Goal: Information Seeking & Learning: Learn about a topic

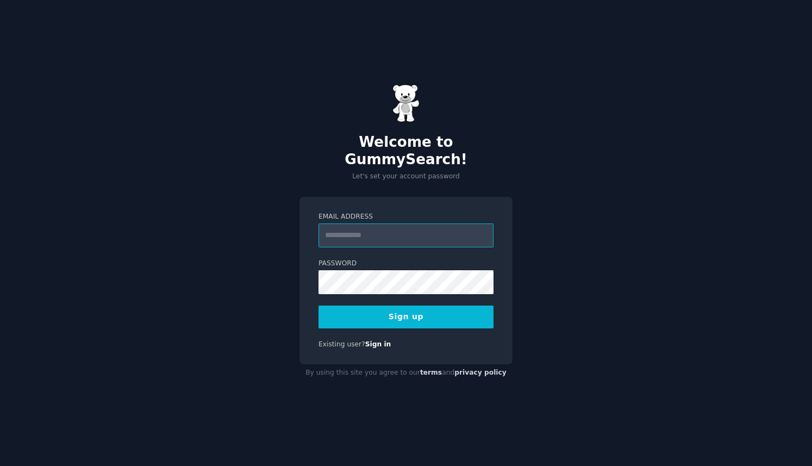
type input "**********"
click at [408, 309] on button "Sign up" at bounding box center [406, 317] width 175 height 23
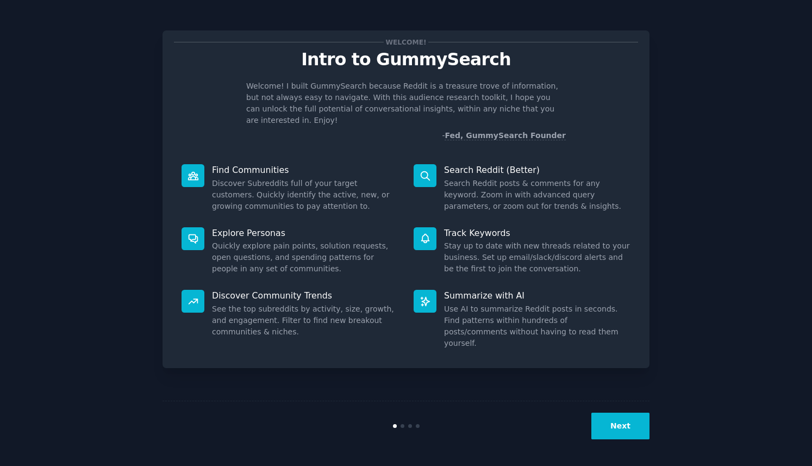
click at [622, 427] on button "Next" at bounding box center [621, 426] width 58 height 27
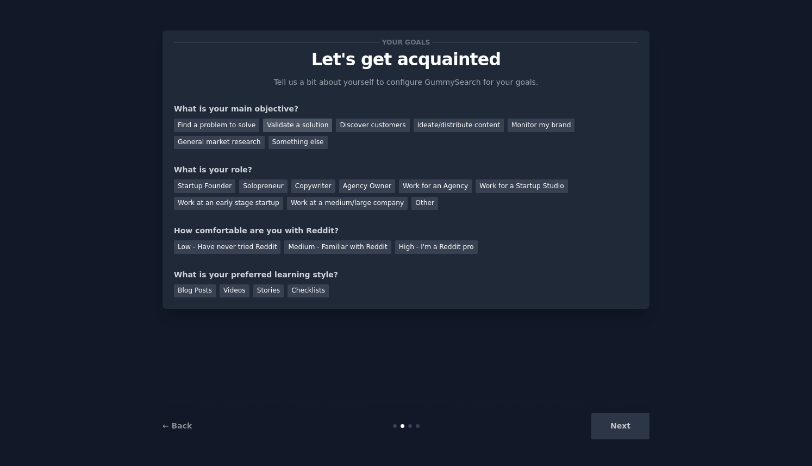
click at [291, 122] on div "Validate a solution" at bounding box center [297, 126] width 69 height 14
click at [362, 186] on div "Agency Owner" at bounding box center [367, 186] width 56 height 14
click at [245, 245] on div "Low - Have never tried Reddit" at bounding box center [227, 247] width 107 height 14
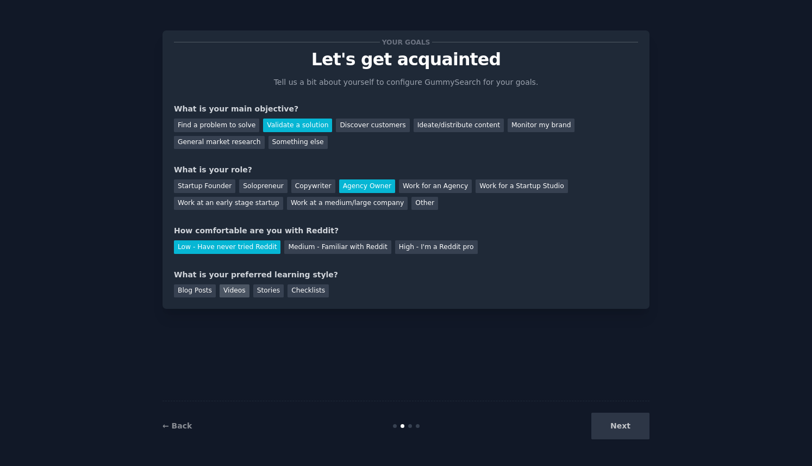
click at [233, 292] on div "Videos" at bounding box center [235, 291] width 30 height 14
click at [627, 427] on button "Next" at bounding box center [621, 426] width 58 height 27
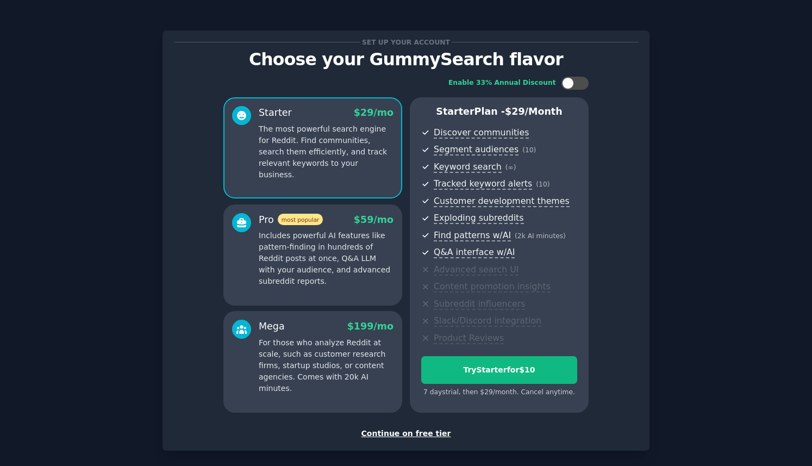
click at [417, 433] on div "Continue on free tier" at bounding box center [406, 433] width 464 height 11
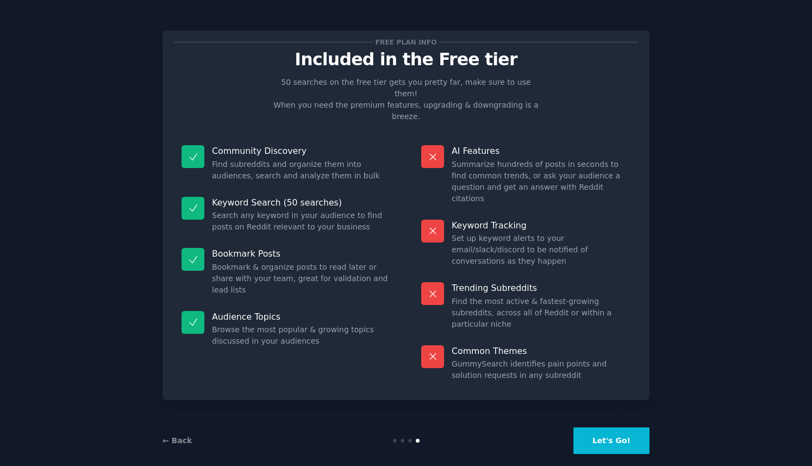
click at [622, 430] on button "Let's Go!" at bounding box center [612, 440] width 76 height 27
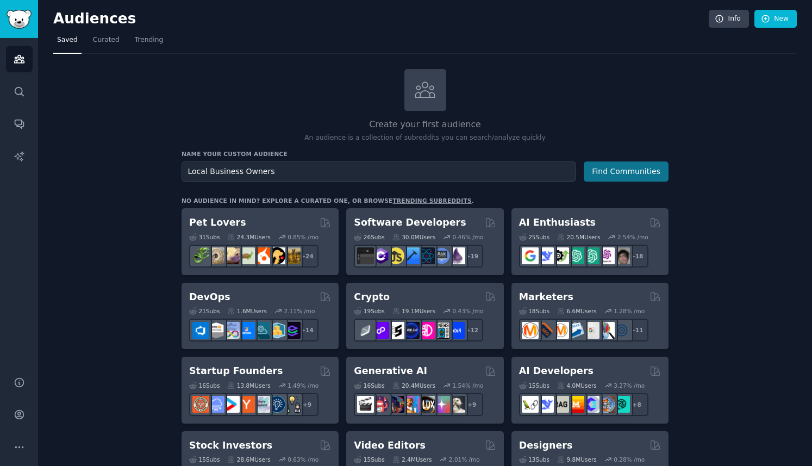
type input "Local Business Owners"
click at [621, 171] on button "Find Communities" at bounding box center [626, 171] width 85 height 20
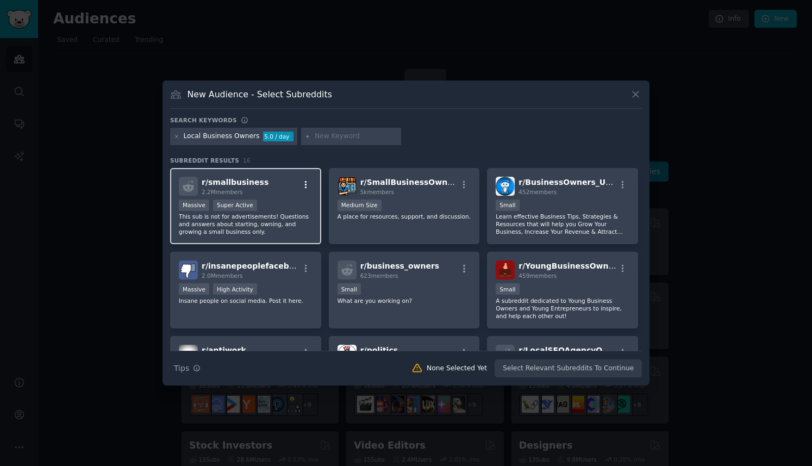
click at [306, 182] on icon "button" at bounding box center [306, 185] width 10 height 10
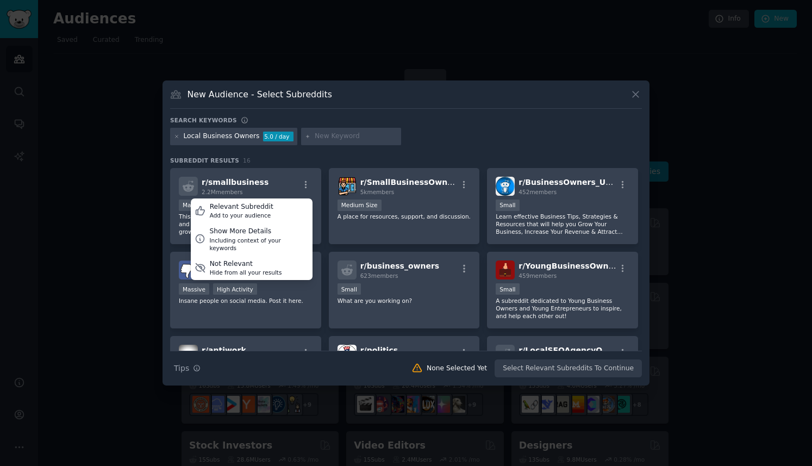
click at [356, 43] on div at bounding box center [406, 233] width 812 height 466
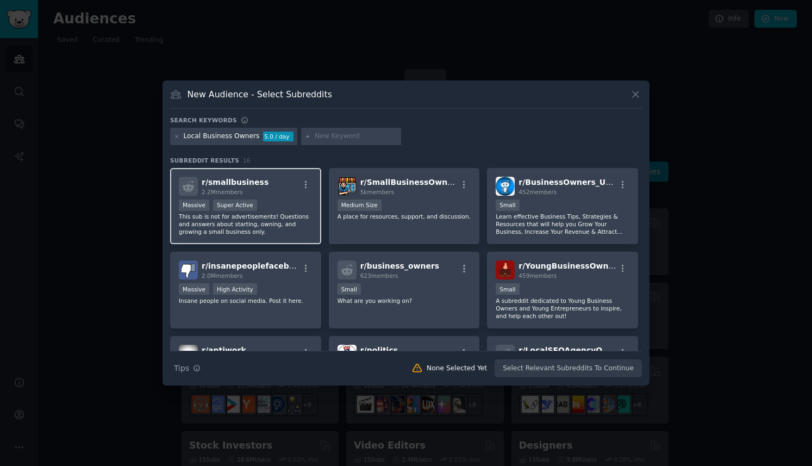
click at [277, 213] on p "This sub is not for advertisements! Questions and answers about starting, ownin…" at bounding box center [246, 224] width 134 height 23
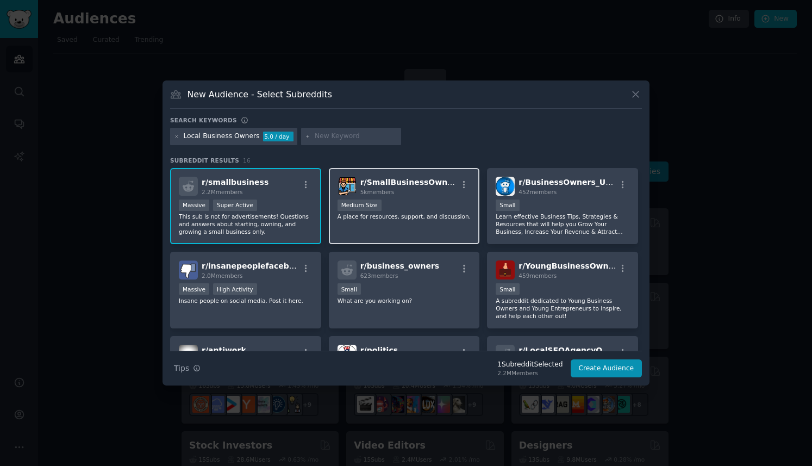
click at [440, 205] on div "Medium Size" at bounding box center [405, 207] width 134 height 14
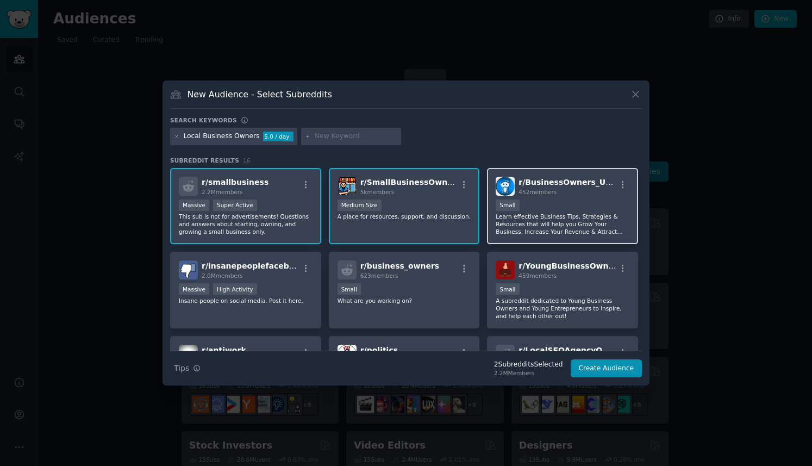
click at [594, 200] on div "100 - 1000 members Small" at bounding box center [563, 207] width 134 height 14
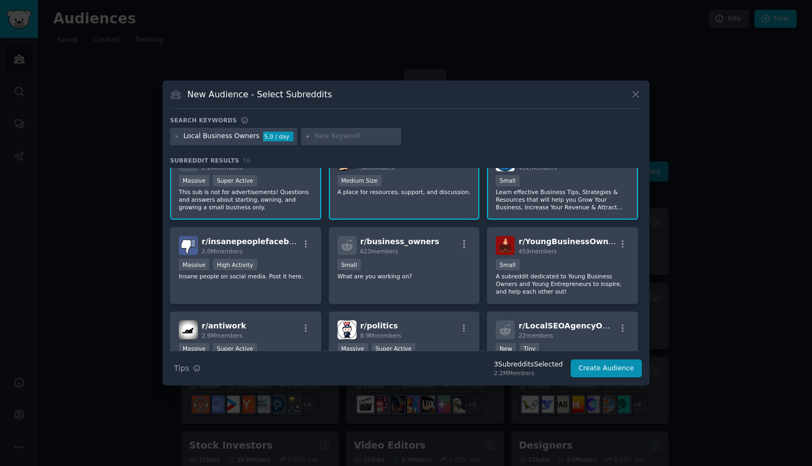
scroll to position [26, 0]
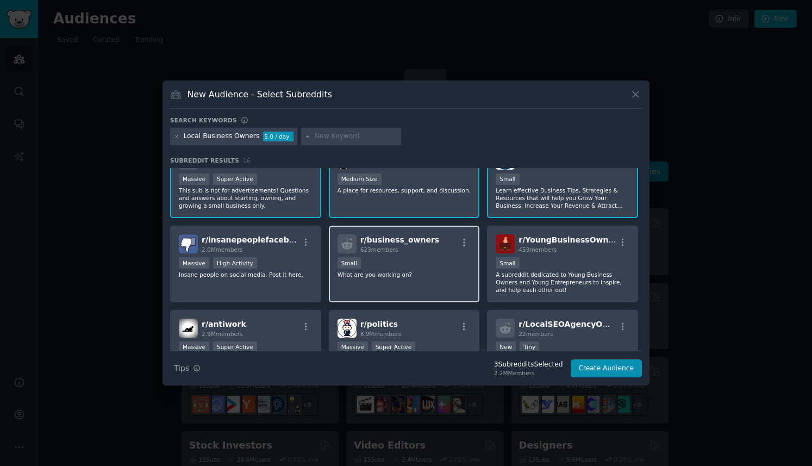
click at [429, 260] on div "Small" at bounding box center [405, 264] width 134 height 14
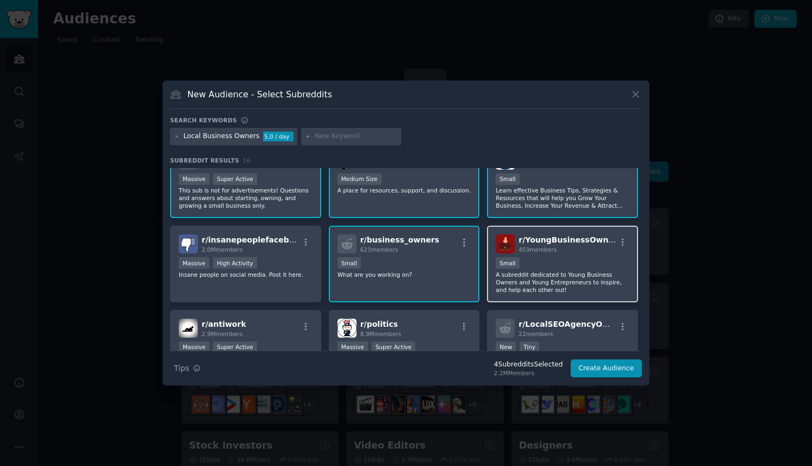
click at [562, 254] on div "r/ YoungBusinessOwners 459 members Small A subreddit dedicated to Young Busines…" at bounding box center [562, 264] width 151 height 77
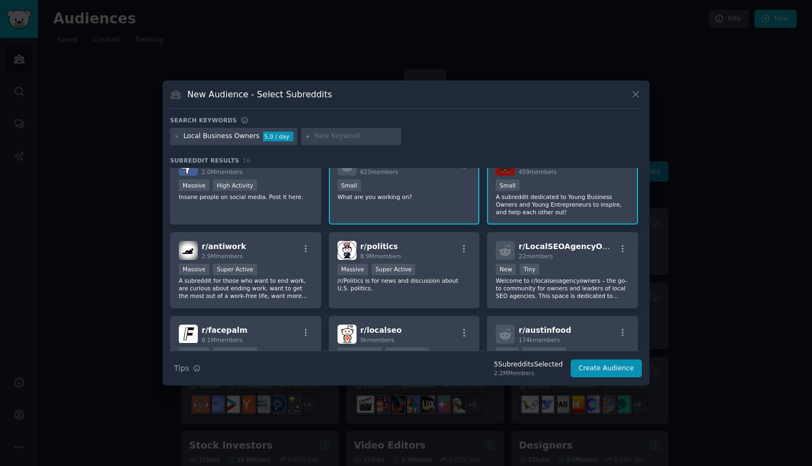
scroll to position [115, 0]
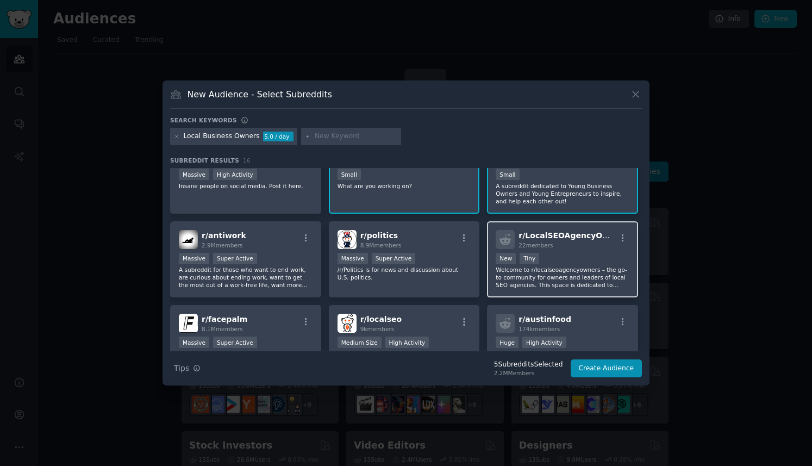
click at [575, 251] on div "r/ LocalSEOAgencyOwners 22 members New Tiny Welcome to r/localseoagencyowners –…" at bounding box center [562, 259] width 151 height 77
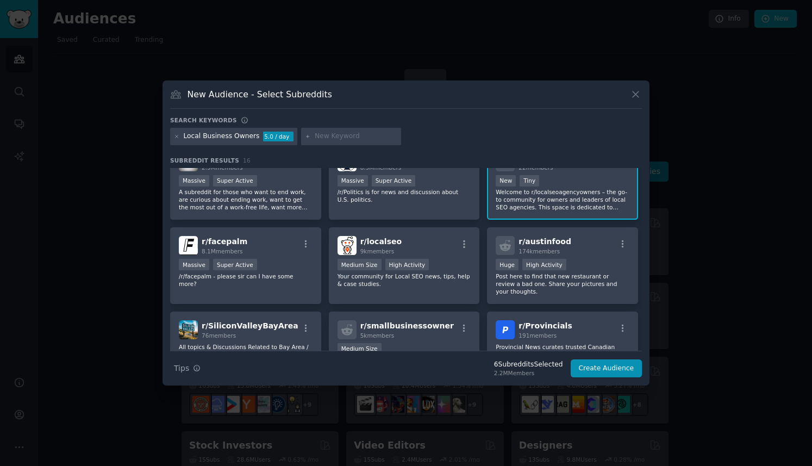
scroll to position [198, 0]
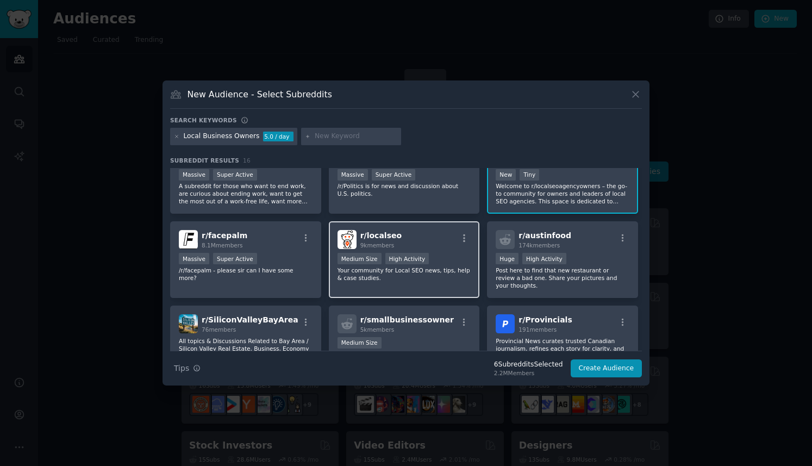
click at [406, 273] on p "Your community for Local SEO news, tips, help & case studies." at bounding box center [405, 273] width 134 height 15
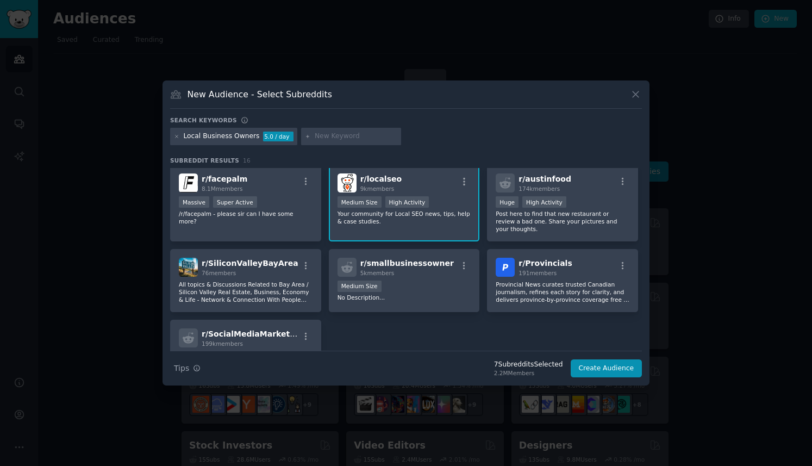
scroll to position [268, 0]
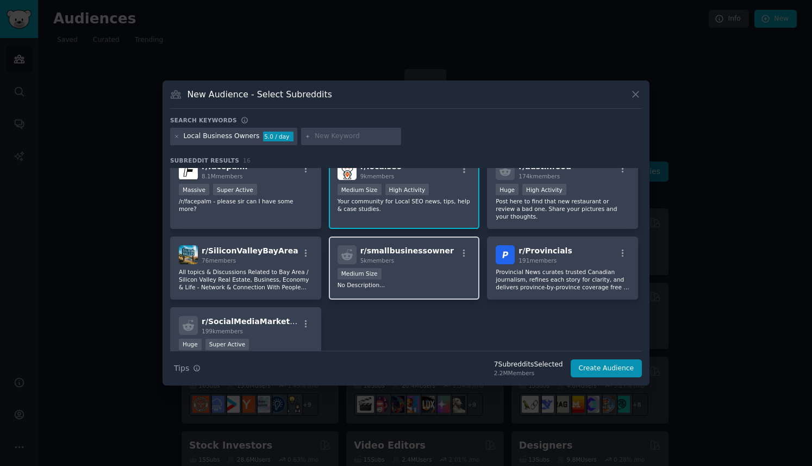
click at [422, 268] on div "Medium Size" at bounding box center [405, 275] width 134 height 14
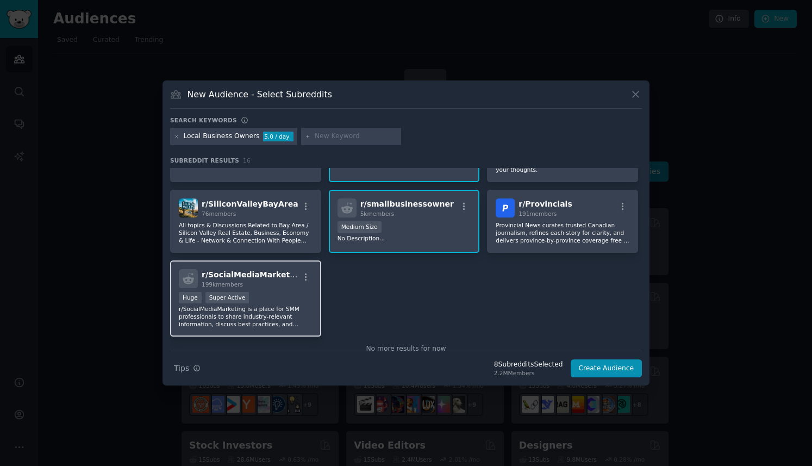
scroll to position [331, 0]
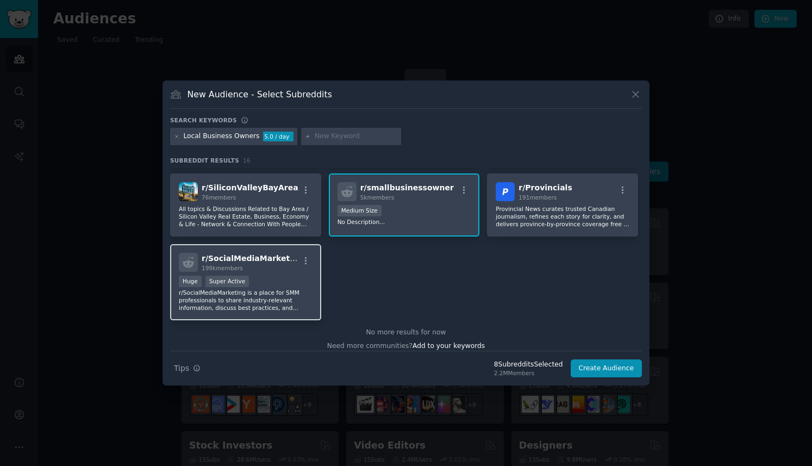
click at [268, 289] on p "r/SocialMediaMarketing is a place for SMM professionals to share industry-relev…" at bounding box center [246, 300] width 134 height 23
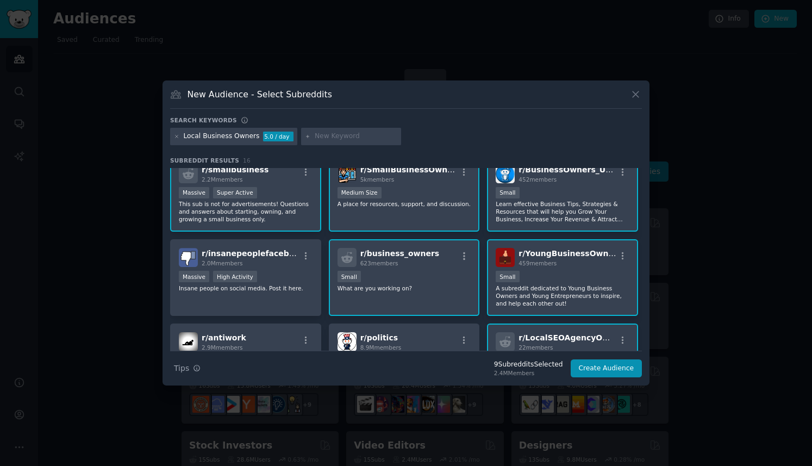
scroll to position [0, 0]
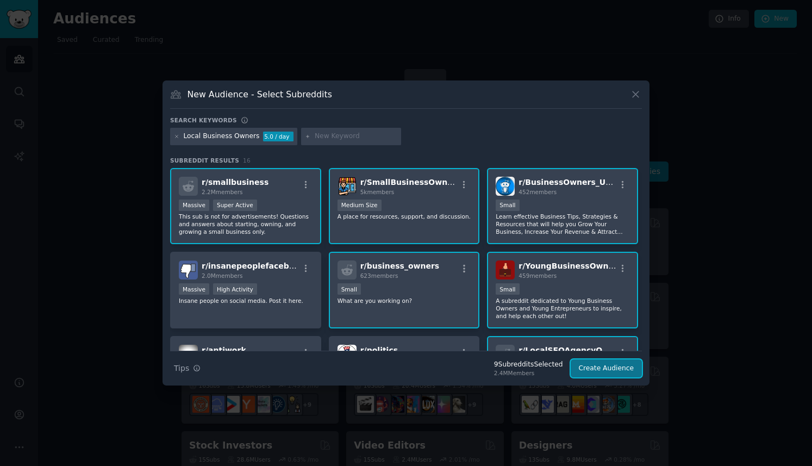
click at [614, 370] on button "Create Audience" at bounding box center [607, 368] width 72 height 18
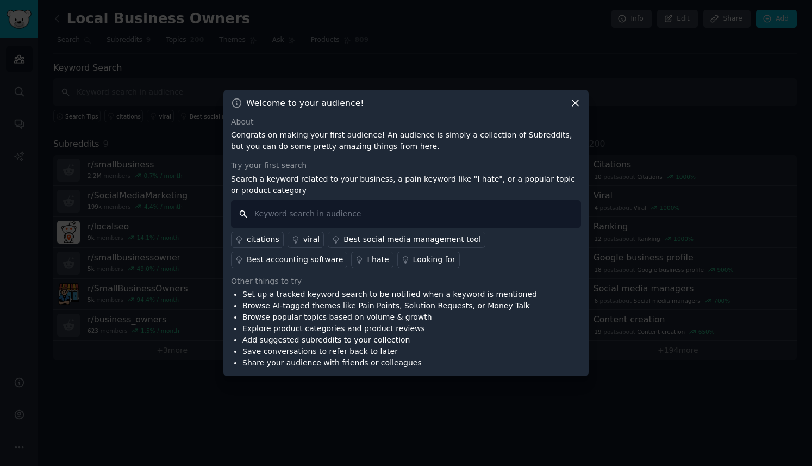
click at [453, 209] on input "text" at bounding box center [406, 214] width 350 height 28
type input "lead generation"
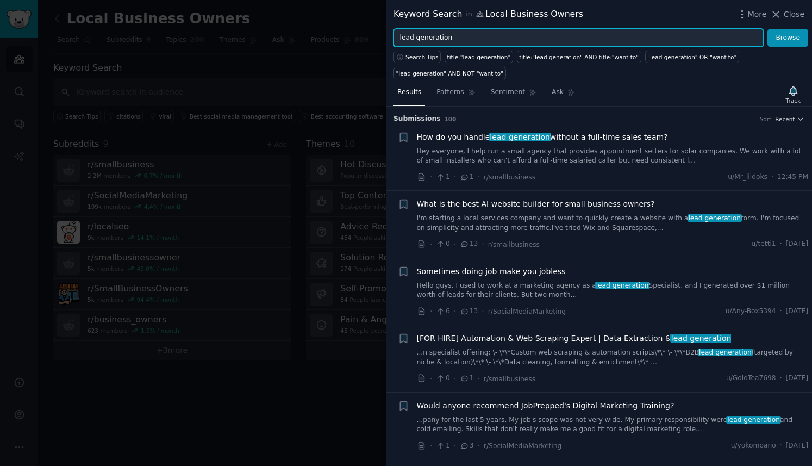
click at [429, 38] on input "lead generation" at bounding box center [579, 38] width 370 height 18
click at [768, 29] on button "Browse" at bounding box center [788, 38] width 41 height 18
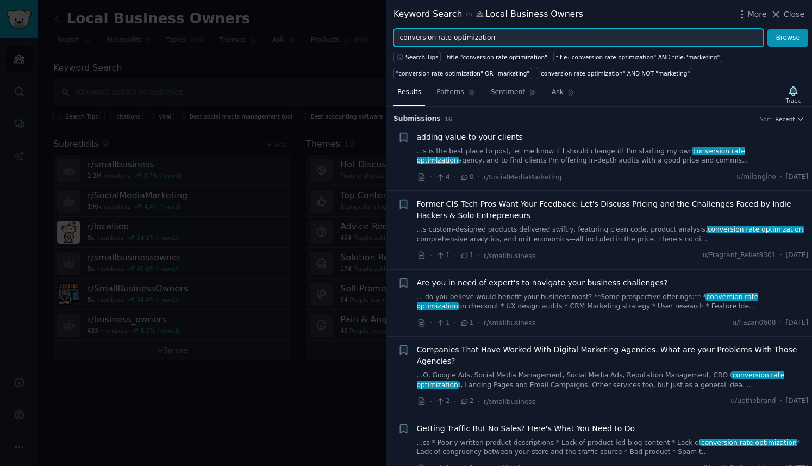
click at [437, 38] on input "conversion rate optimization" at bounding box center [579, 38] width 370 height 18
type input "lead qualification"
click at [768, 29] on button "Browse" at bounding box center [788, 38] width 41 height 18
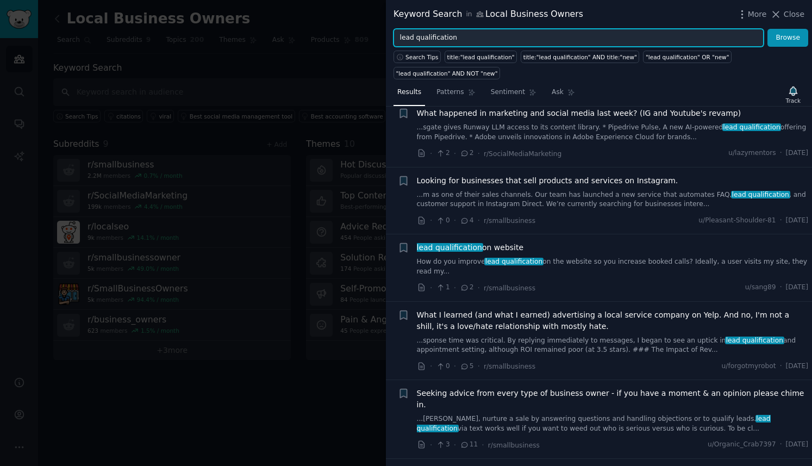
scroll to position [363, 0]
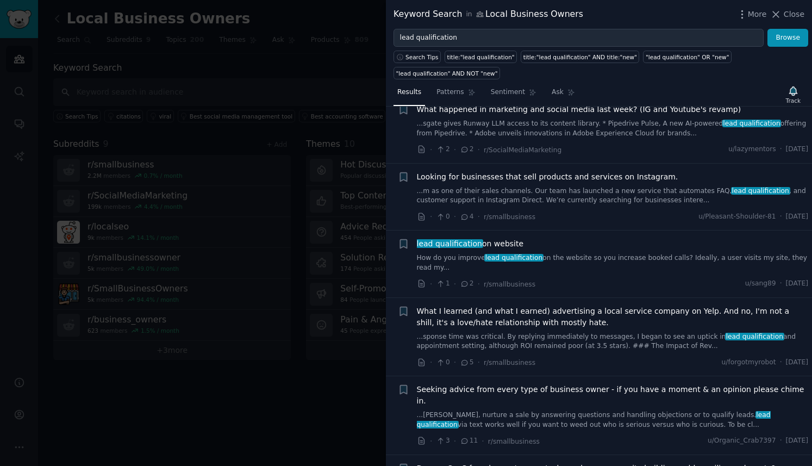
click at [465, 243] on span "lead qualification" at bounding box center [449, 243] width 67 height 9
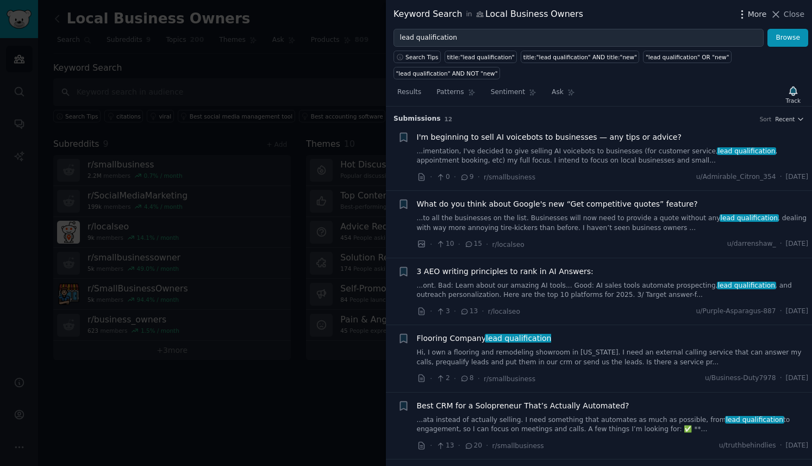
click at [751, 15] on span "More" at bounding box center [757, 14] width 19 height 11
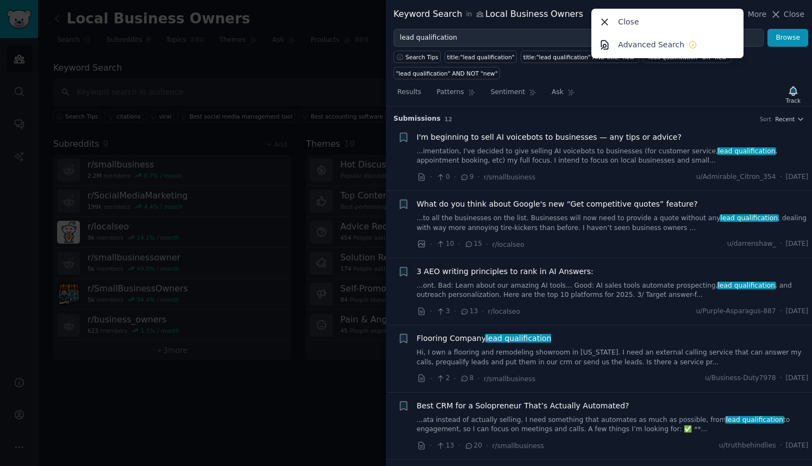
click at [740, 83] on div "Results Patterns Sentiment Ask Track" at bounding box center [599, 94] width 426 height 23
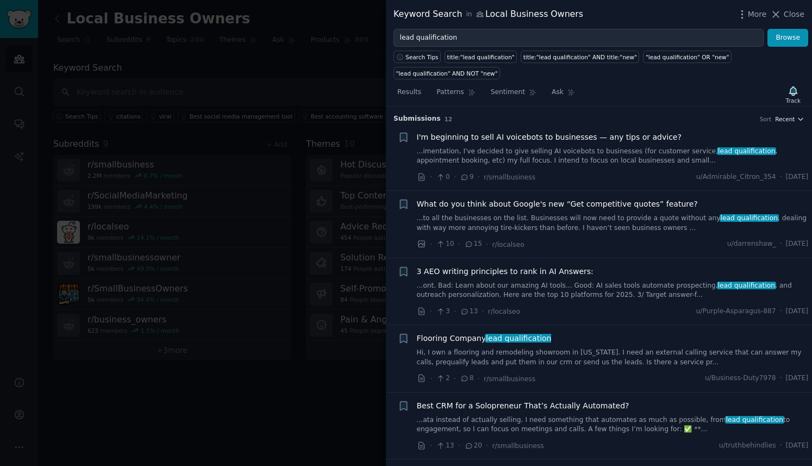
click at [798, 117] on icon "button" at bounding box center [801, 119] width 8 height 8
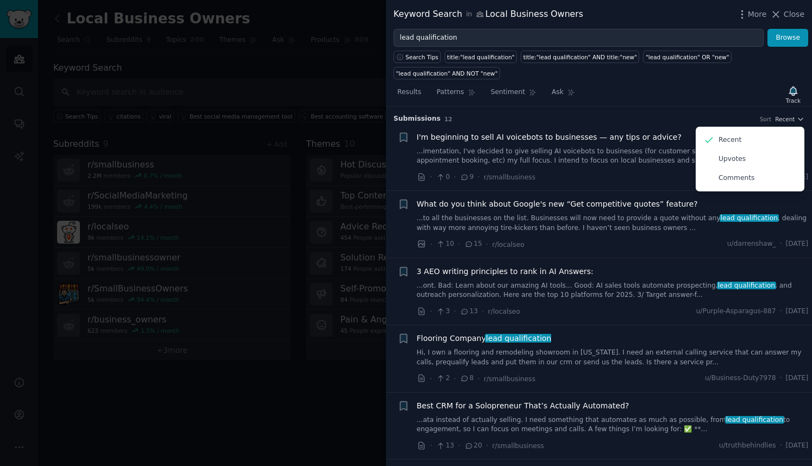
click at [731, 86] on div "Results Patterns Sentiment Ask Track" at bounding box center [599, 94] width 426 height 23
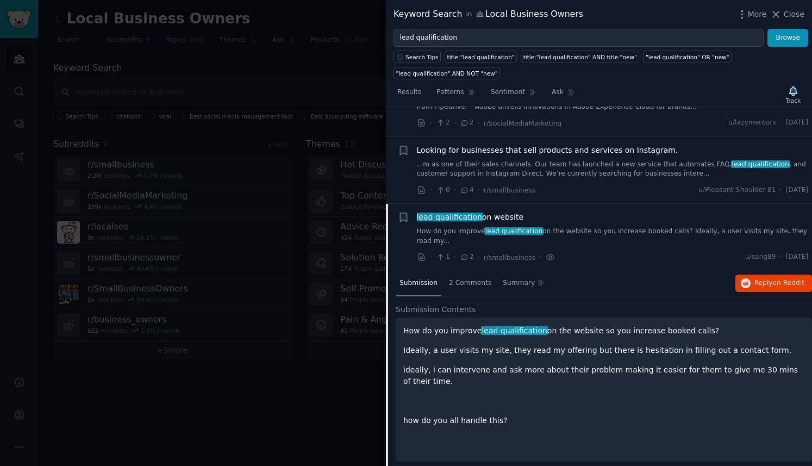
scroll to position [394, 0]
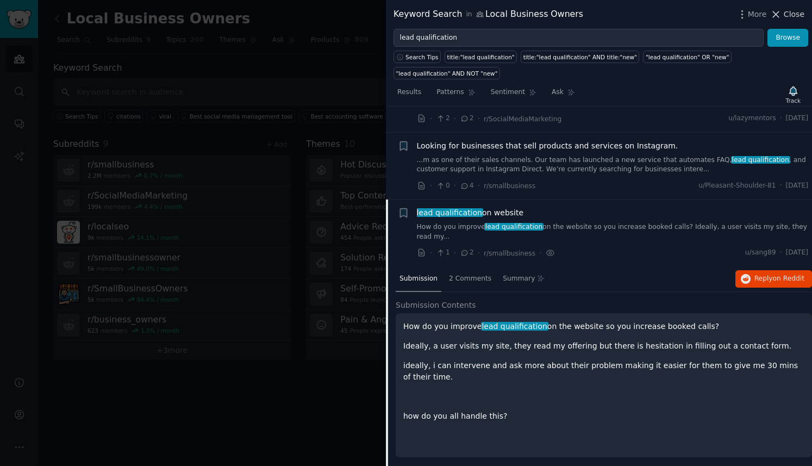
click at [791, 11] on span "Close" at bounding box center [794, 14] width 21 height 11
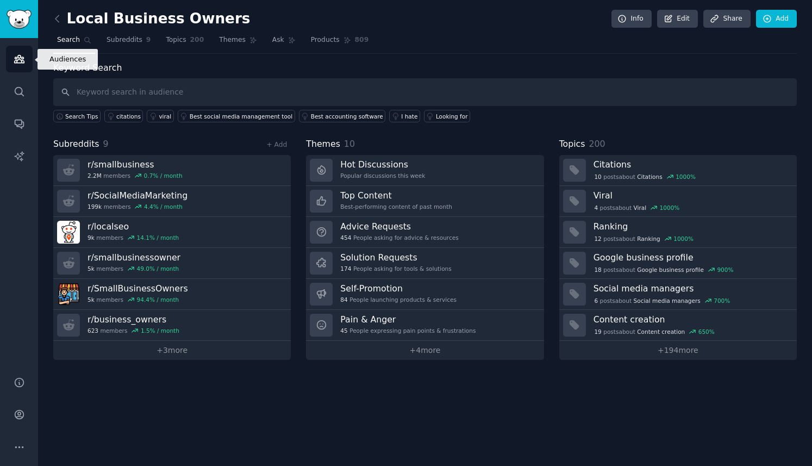
click at [17, 54] on icon "Sidebar" at bounding box center [19, 58] width 11 height 11
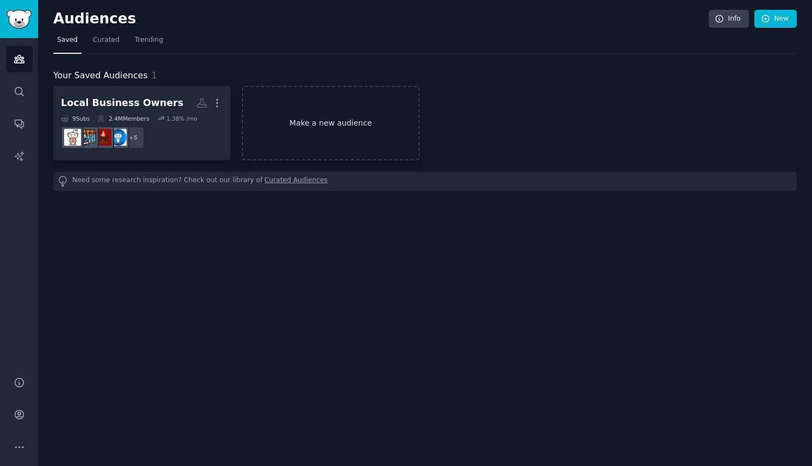
click at [337, 122] on link "Make a new audience" at bounding box center [330, 123] width 177 height 74
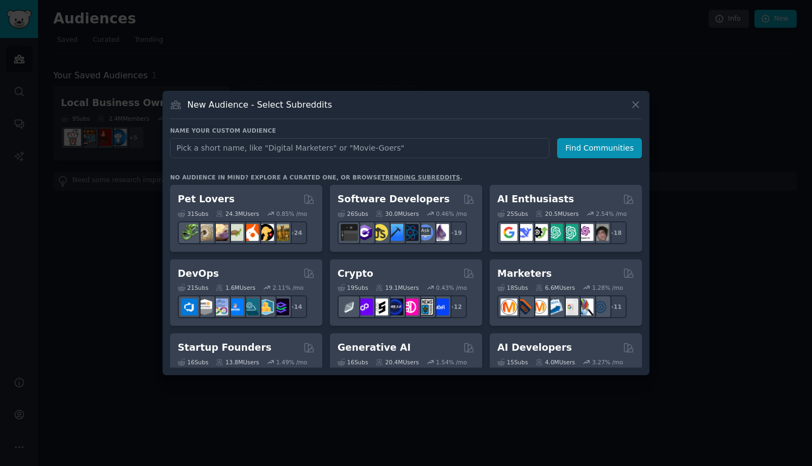
click at [327, 149] on input "text" at bounding box center [360, 148] width 380 height 20
type input "C"
type input "H"
type input "Coaches"
click at [587, 148] on button "Find Communities" at bounding box center [599, 148] width 85 height 20
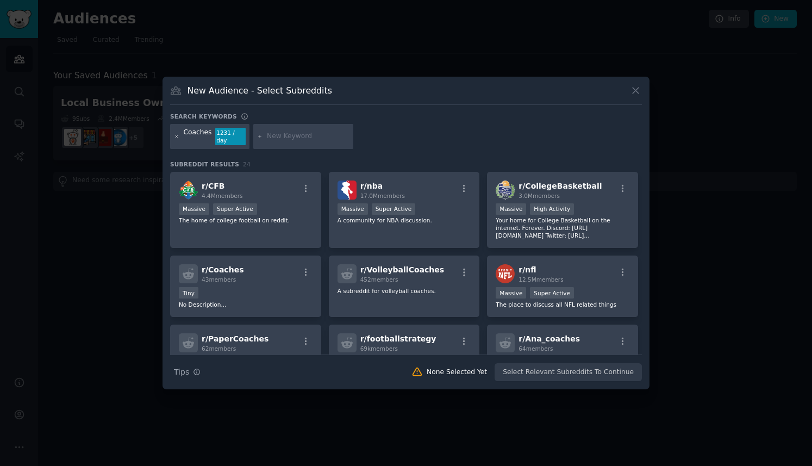
click at [176, 136] on icon at bounding box center [177, 136] width 3 height 3
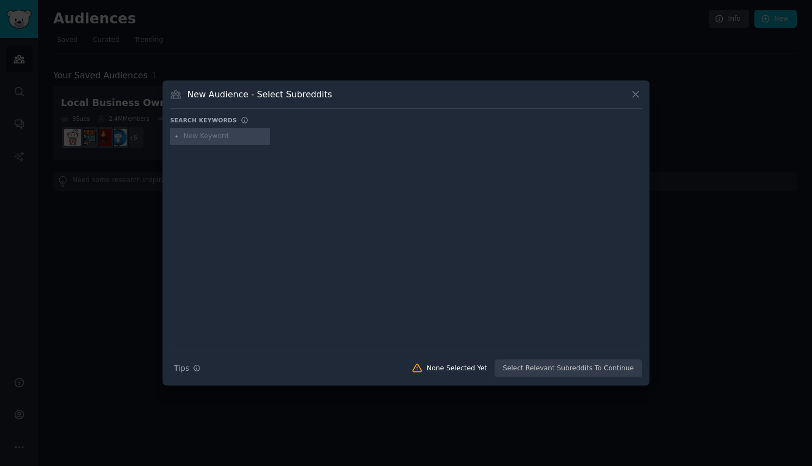
click at [194, 136] on input "text" at bounding box center [225, 137] width 83 height 10
click at [222, 135] on input "Business C" at bounding box center [225, 137] width 83 height 10
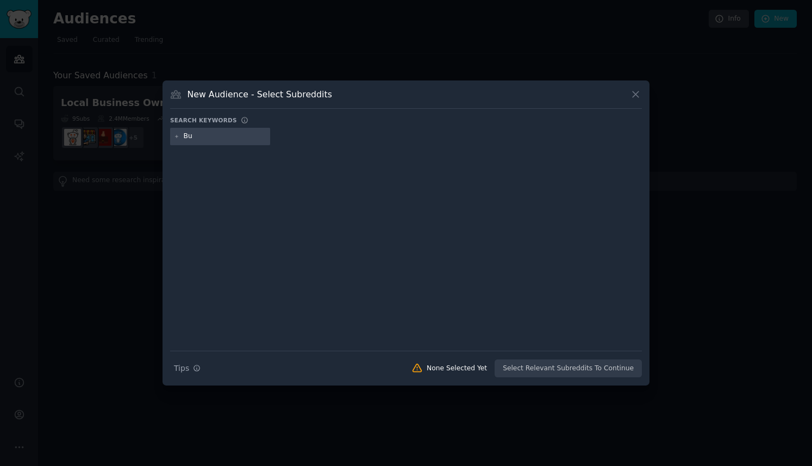
type input "B"
type input "Coaches"
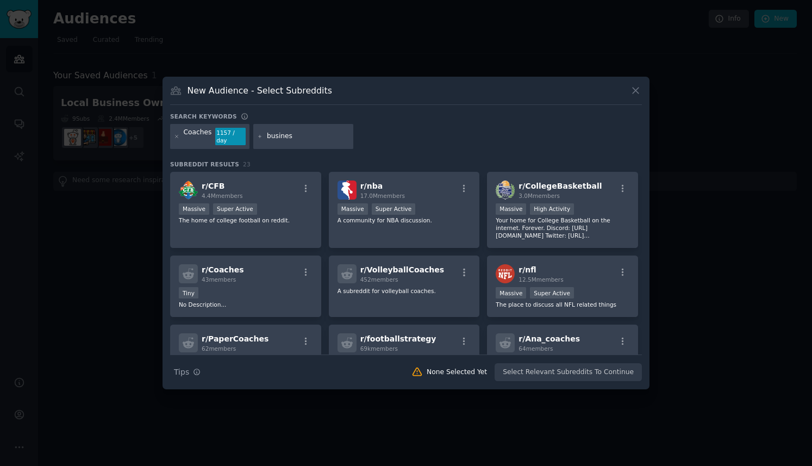
type input "business"
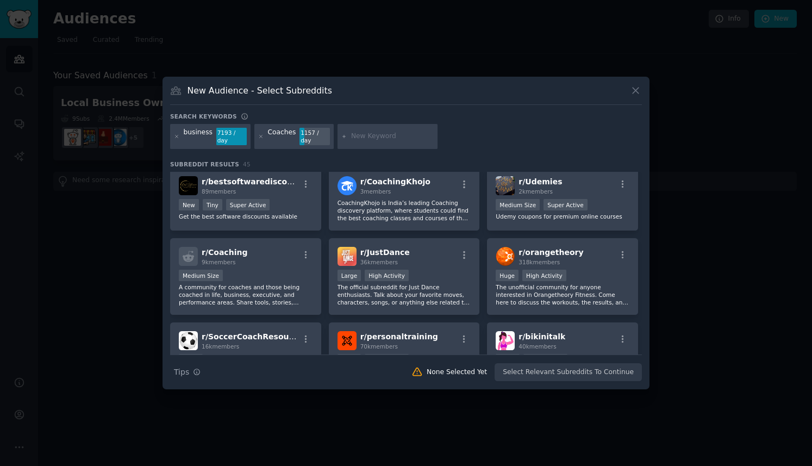
scroll to position [676, 0]
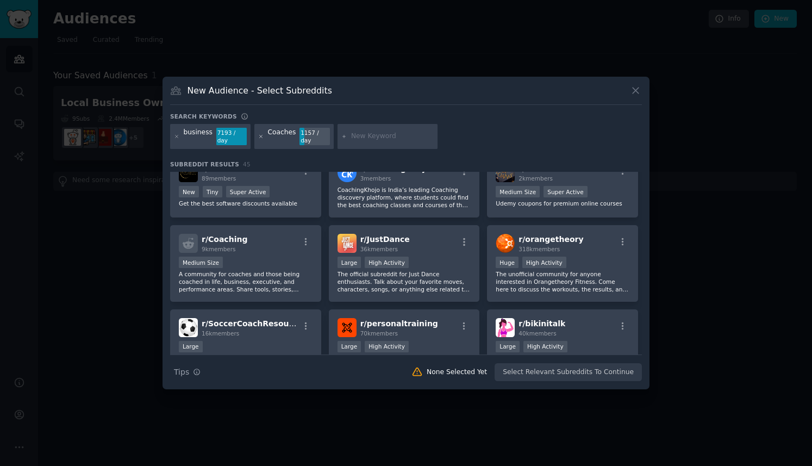
click at [260, 136] on icon at bounding box center [261, 136] width 3 height 3
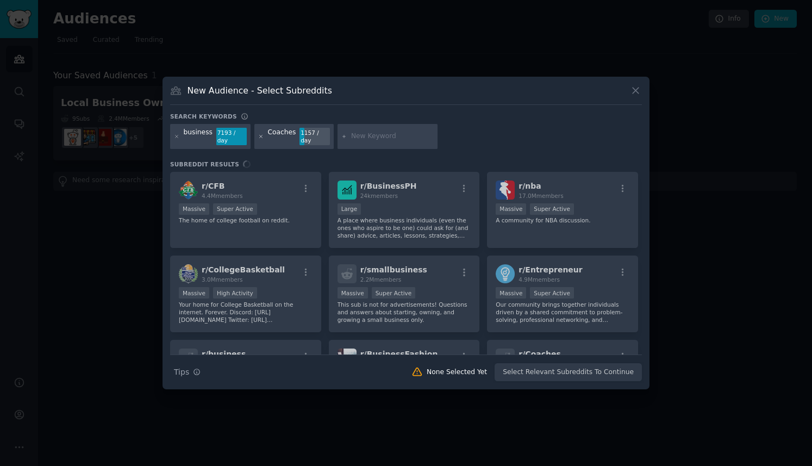
click at [260, 136] on icon at bounding box center [261, 136] width 3 height 3
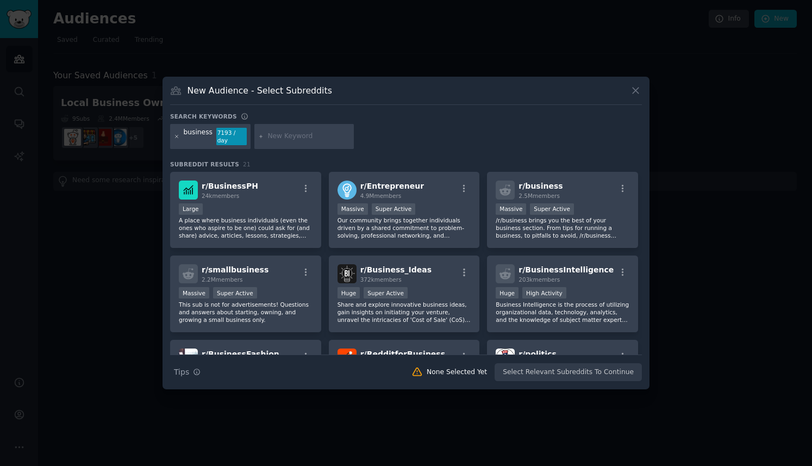
click at [176, 135] on icon at bounding box center [177, 136] width 3 height 3
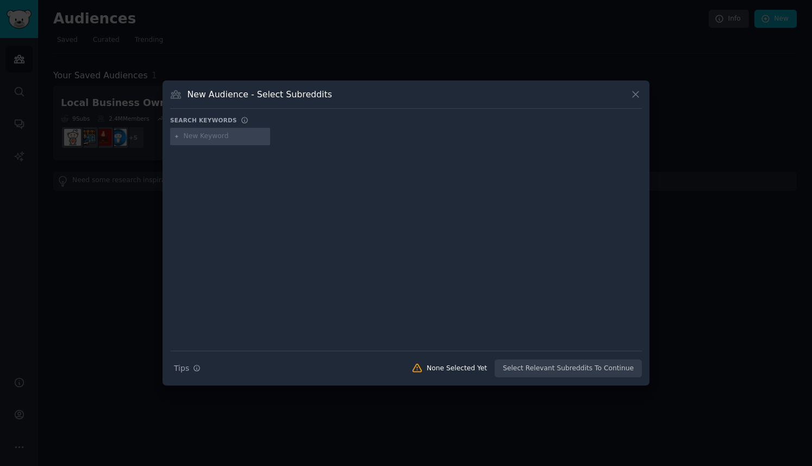
click at [191, 136] on input "text" at bounding box center [225, 137] width 83 height 10
type input "Life Coach"
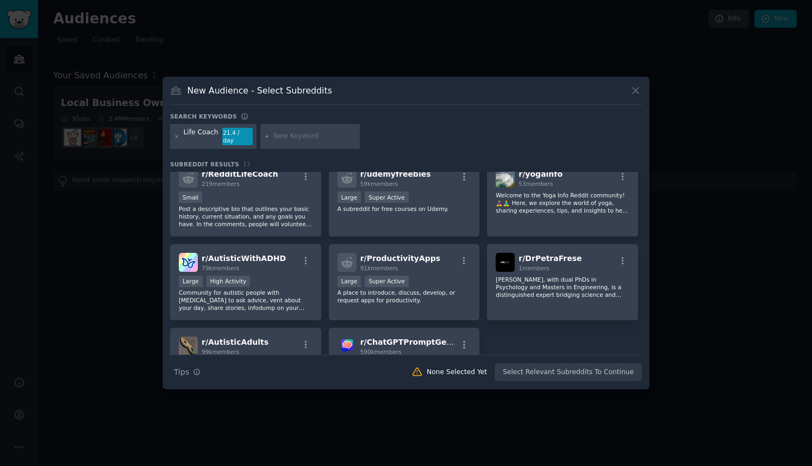
scroll to position [275, 0]
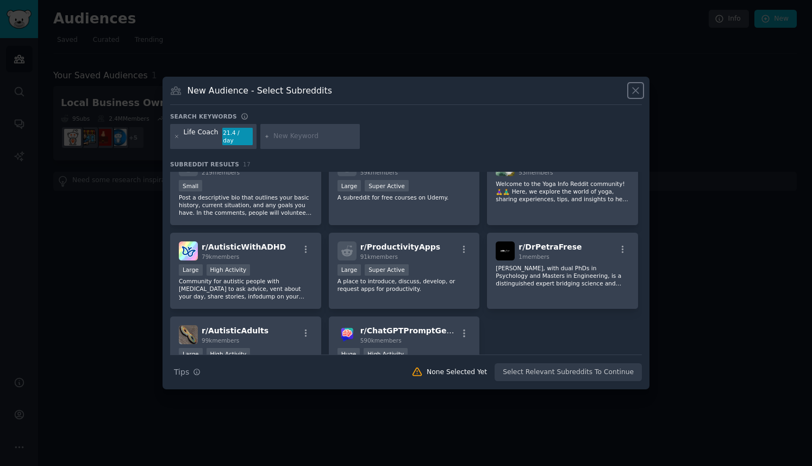
click at [635, 93] on icon at bounding box center [636, 91] width 6 height 6
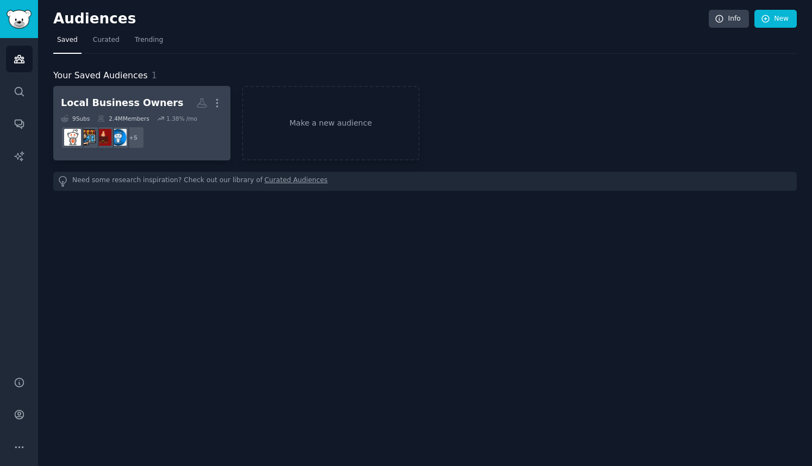
click at [159, 139] on dd "+ 5" at bounding box center [142, 137] width 162 height 30
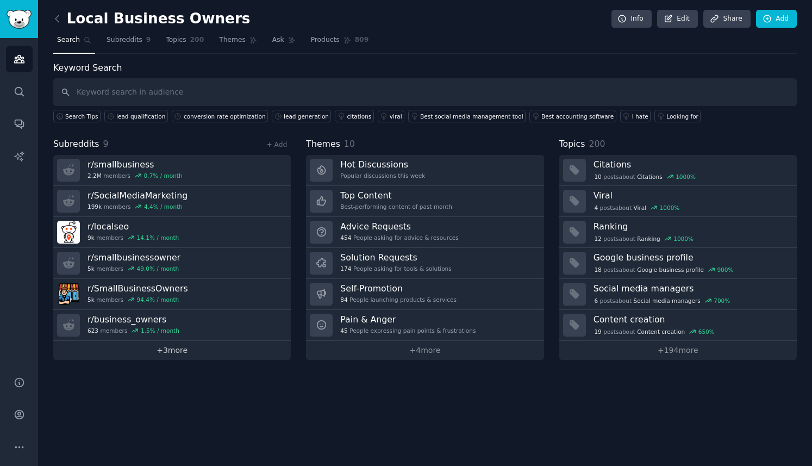
click at [176, 350] on link "+ 3 more" at bounding box center [172, 350] width 238 height 19
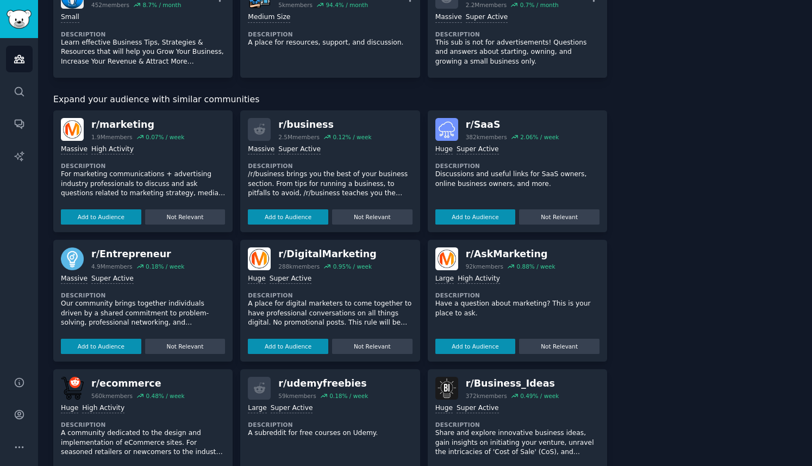
scroll to position [318, 0]
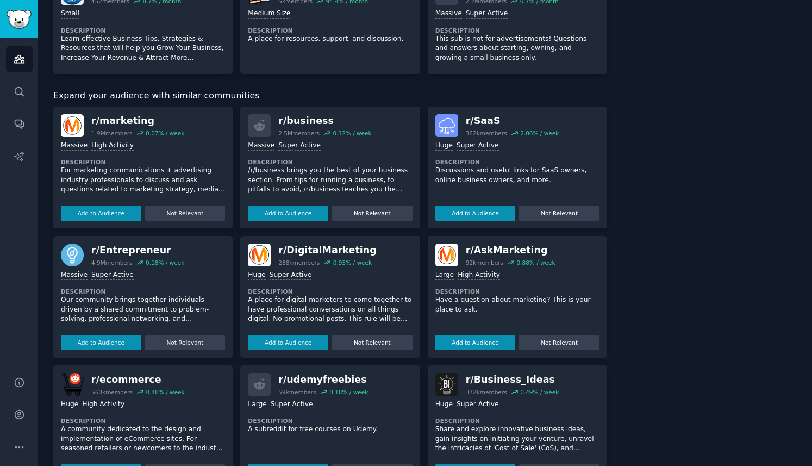
click at [530, 290] on dt "Description" at bounding box center [518, 292] width 164 height 8
click at [473, 341] on button "Add to Audience" at bounding box center [476, 342] width 80 height 15
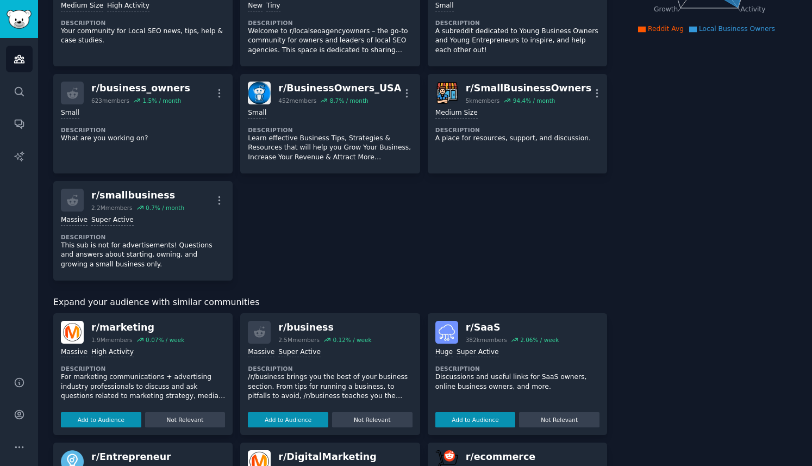
scroll to position [218, 0]
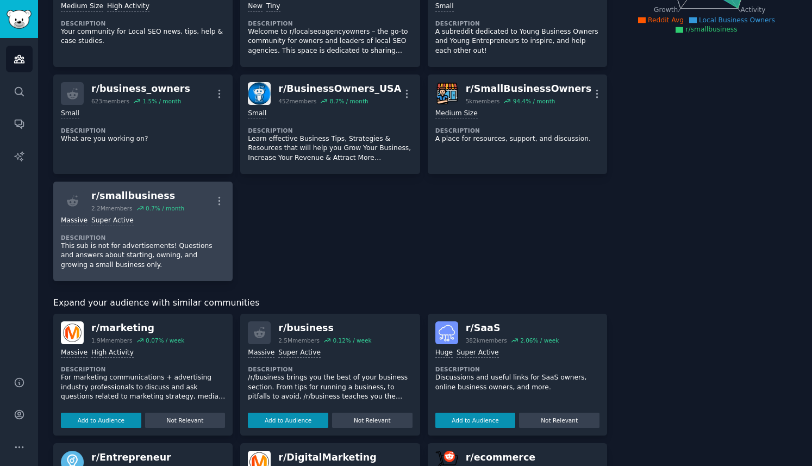
click at [157, 235] on dt "Description" at bounding box center [143, 238] width 164 height 8
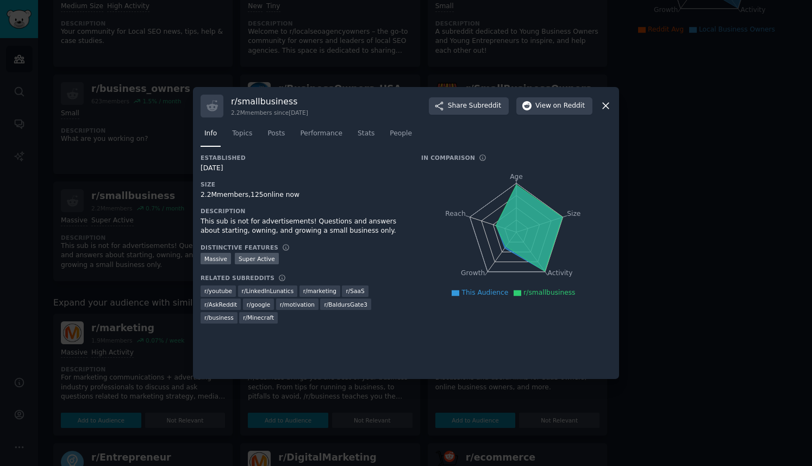
click at [528, 232] on icon at bounding box center [529, 227] width 66 height 86
click at [690, 180] on div at bounding box center [406, 233] width 812 height 466
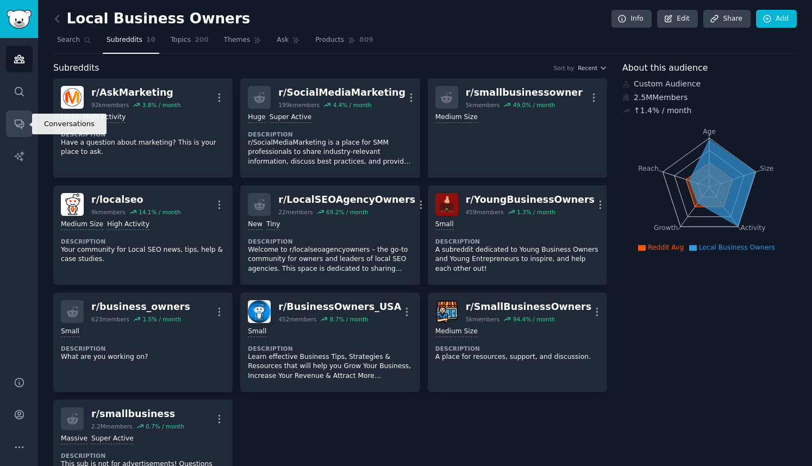
click at [22, 122] on icon "Sidebar" at bounding box center [19, 124] width 9 height 9
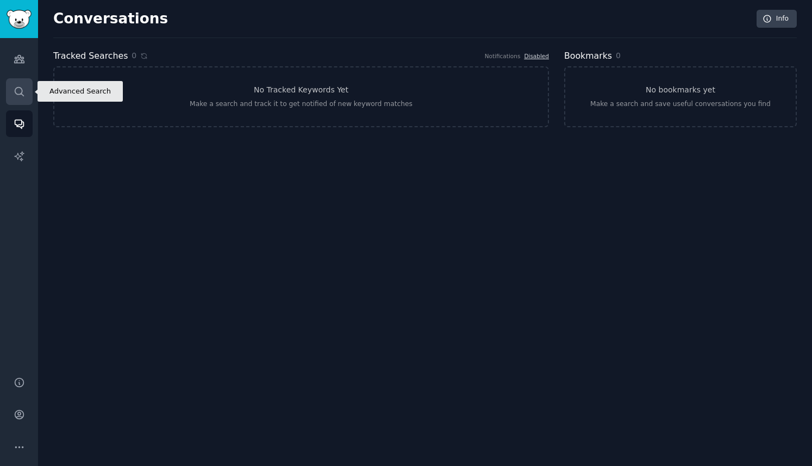
click at [20, 90] on icon "Sidebar" at bounding box center [19, 91] width 11 height 11
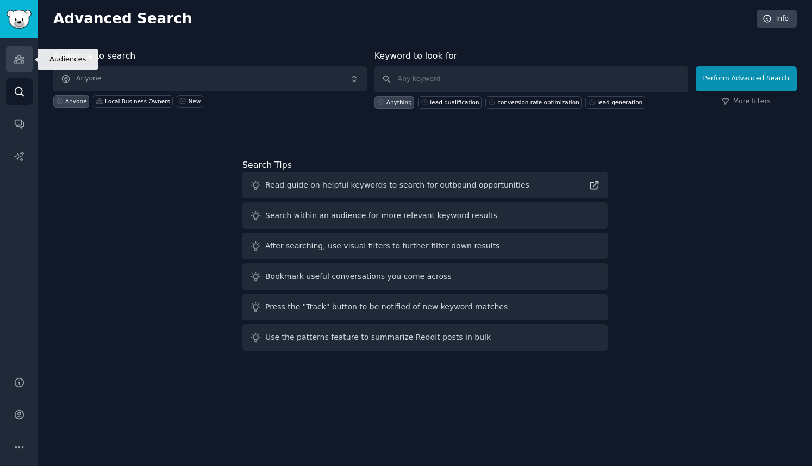
click at [21, 57] on icon "Sidebar" at bounding box center [19, 59] width 10 height 8
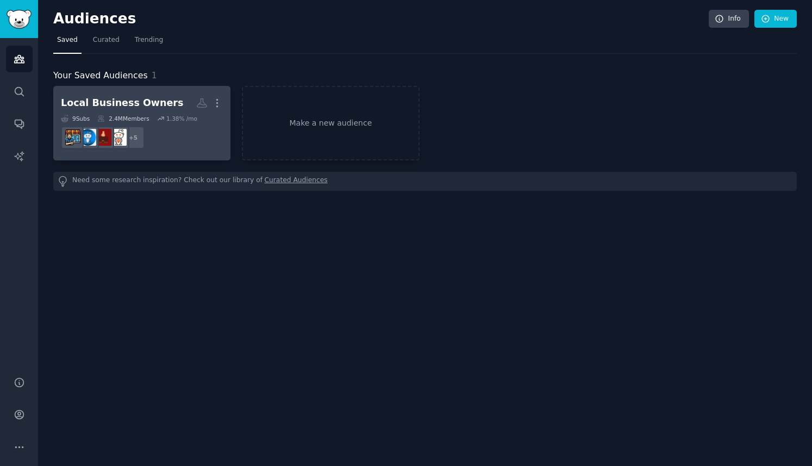
click at [113, 100] on div "Local Business Owners" at bounding box center [122, 103] width 122 height 14
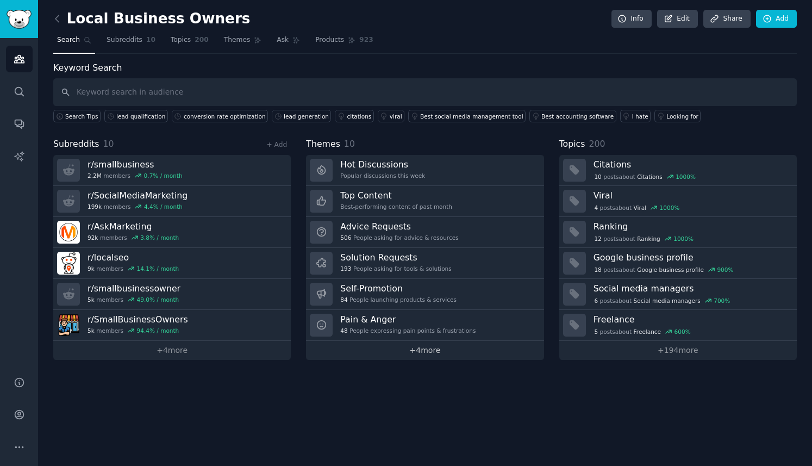
click at [430, 351] on link "+ 4 more" at bounding box center [425, 350] width 238 height 19
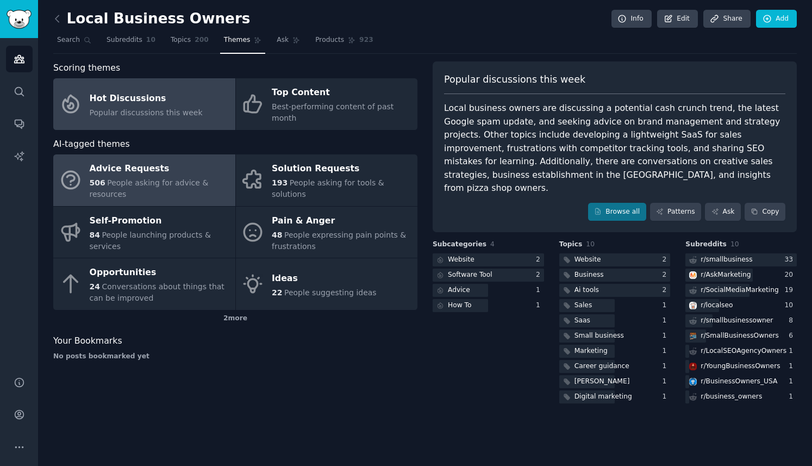
click at [158, 183] on div "506 People asking for advice & resources" at bounding box center [160, 188] width 140 height 23
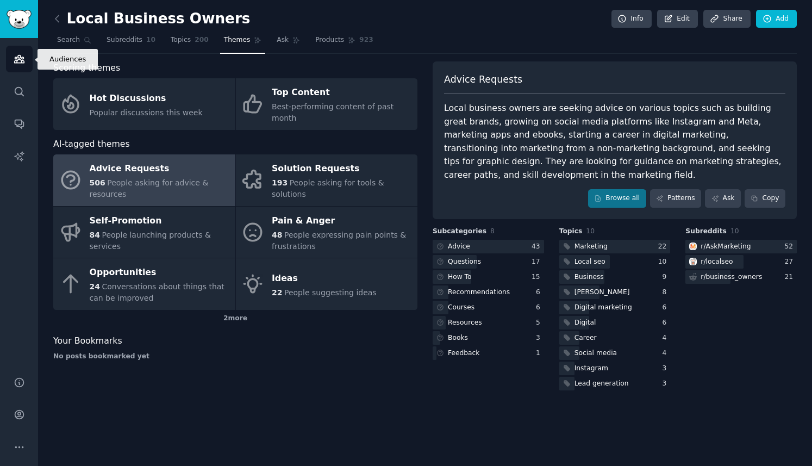
click at [19, 57] on icon "Sidebar" at bounding box center [19, 58] width 11 height 11
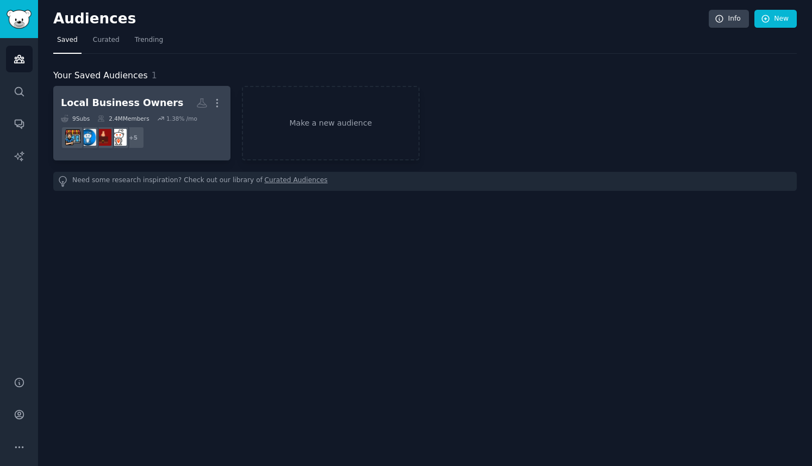
click at [133, 108] on div "Local Business Owners" at bounding box center [122, 103] width 122 height 14
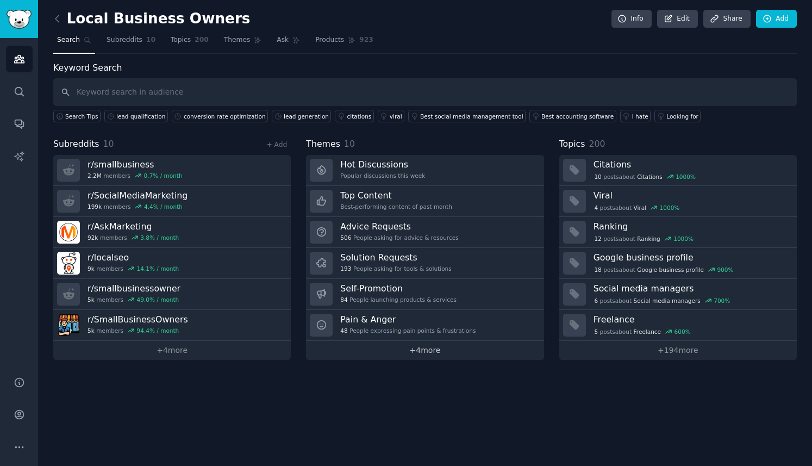
click at [431, 350] on link "+ 4 more" at bounding box center [425, 350] width 238 height 19
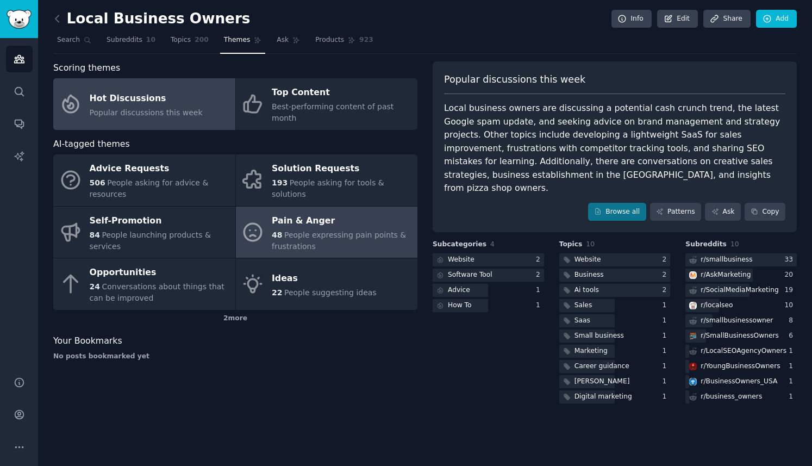
click at [311, 229] on div "48 People expressing pain points & frustrations" at bounding box center [342, 240] width 140 height 23
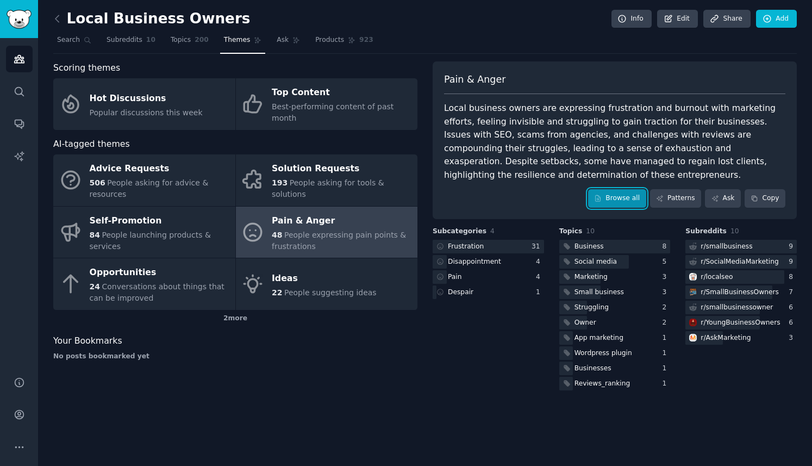
click at [624, 200] on link "Browse all" at bounding box center [617, 198] width 58 height 18
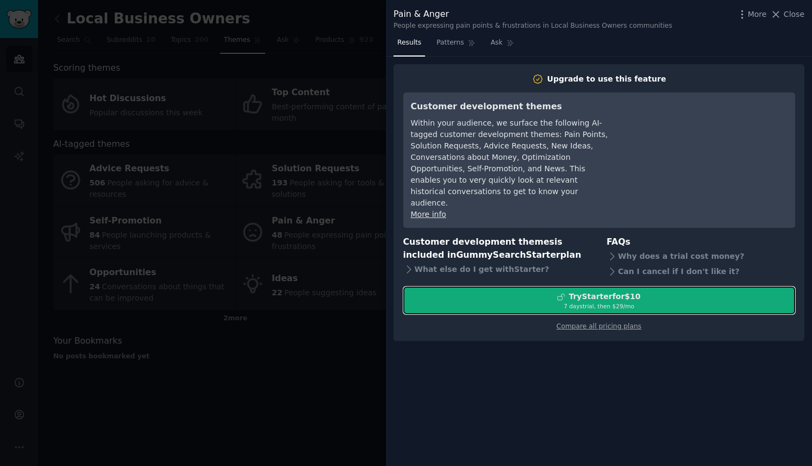
click at [616, 291] on div "Try Starter for $10" at bounding box center [605, 296] width 72 height 11
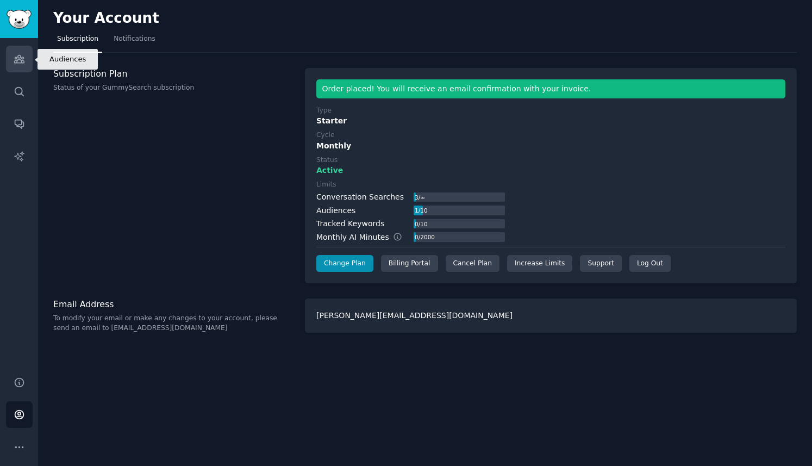
click at [19, 59] on icon "Sidebar" at bounding box center [19, 59] width 10 height 8
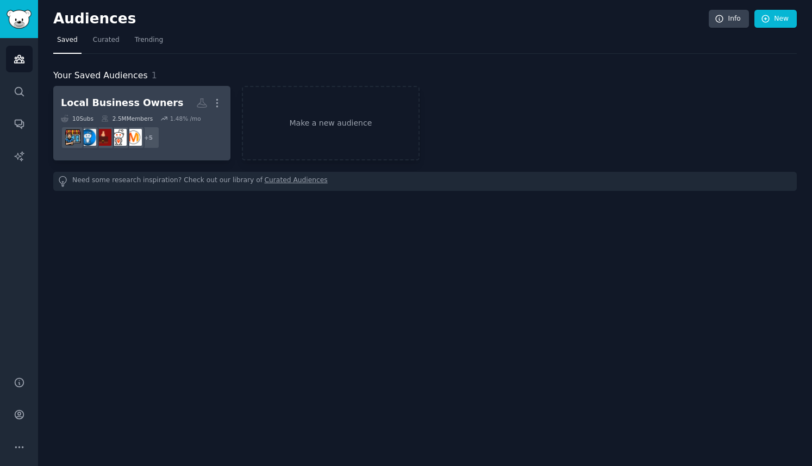
click at [127, 109] on div "Local Business Owners" at bounding box center [122, 103] width 122 height 14
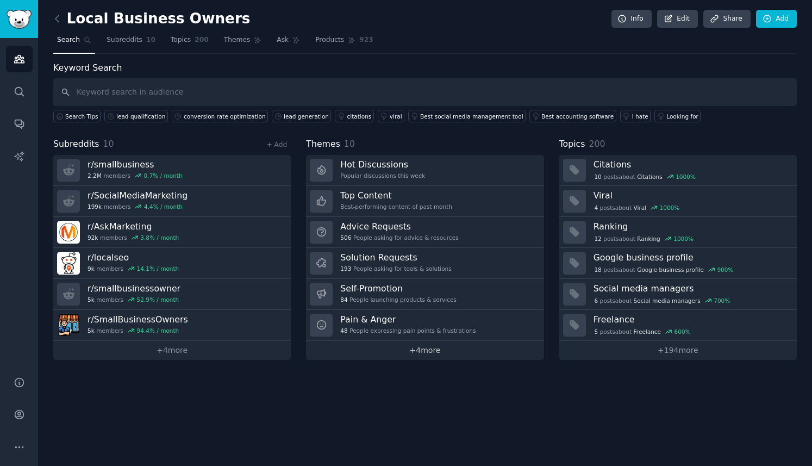
click at [420, 352] on link "+ 4 more" at bounding box center [425, 350] width 238 height 19
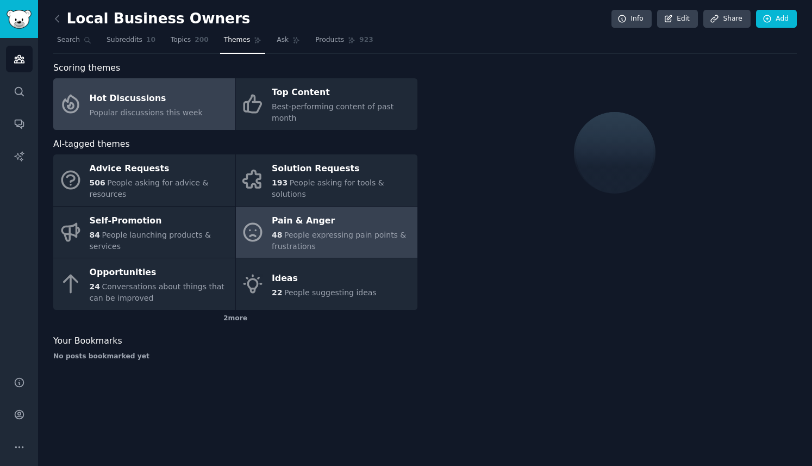
click at [311, 216] on div "Pain & Anger" at bounding box center [342, 220] width 140 height 17
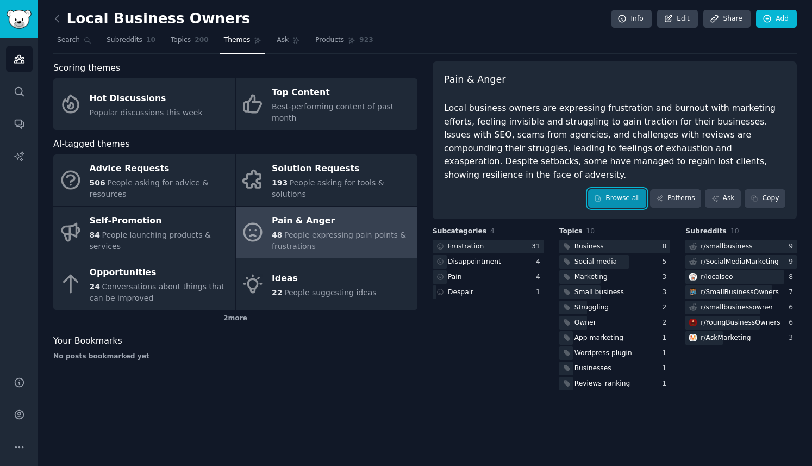
click at [622, 189] on link "Browse all" at bounding box center [617, 198] width 58 height 18
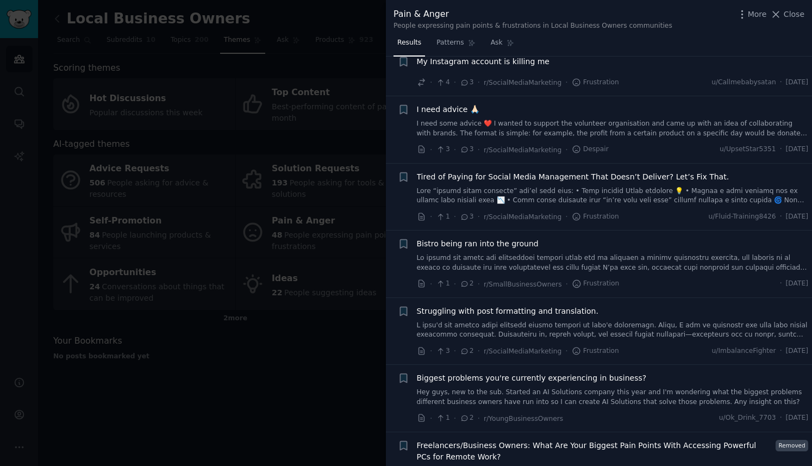
scroll to position [1768, 0]
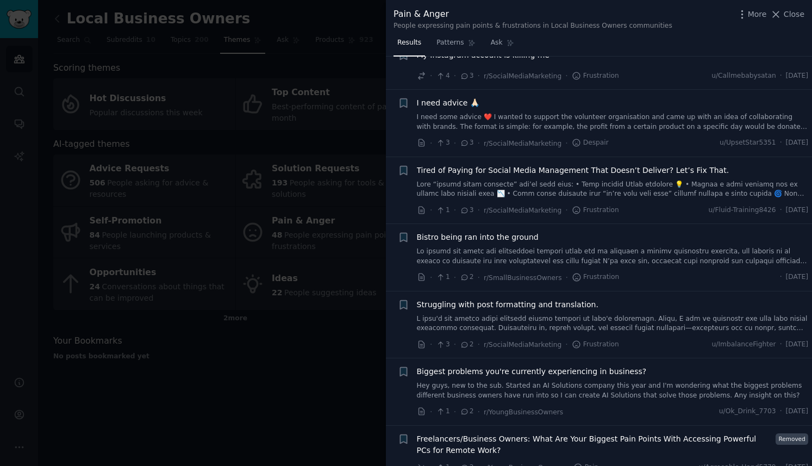
click at [359, 22] on div at bounding box center [406, 233] width 812 height 466
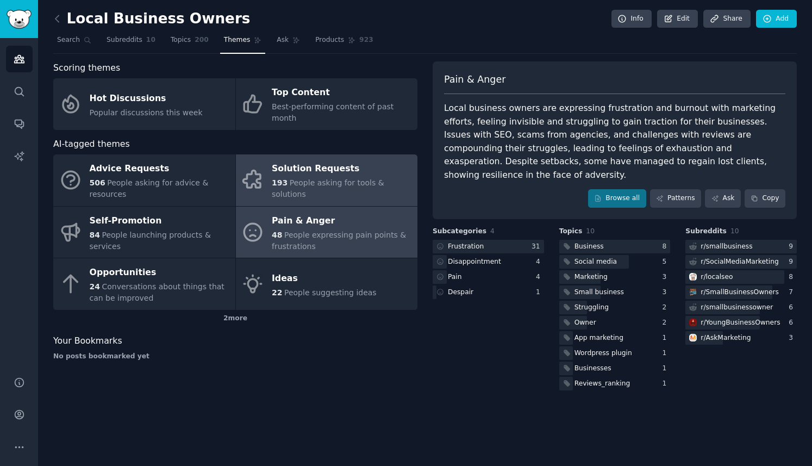
click at [316, 163] on div "Solution Requests" at bounding box center [342, 168] width 140 height 17
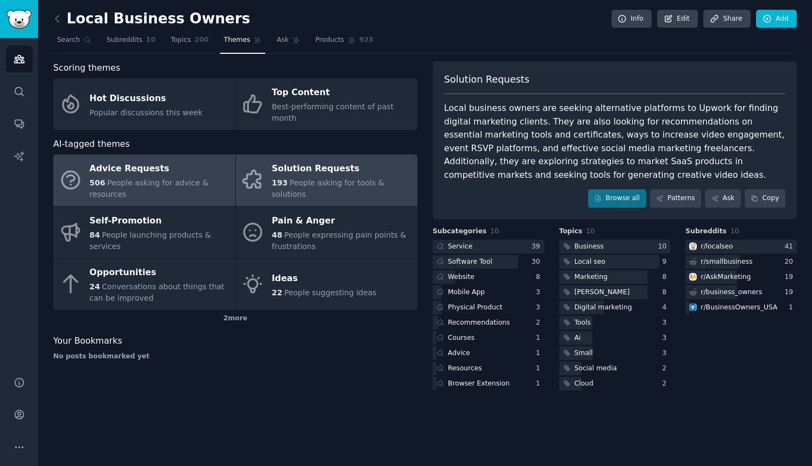
click at [125, 161] on div "Advice Requests" at bounding box center [160, 168] width 140 height 17
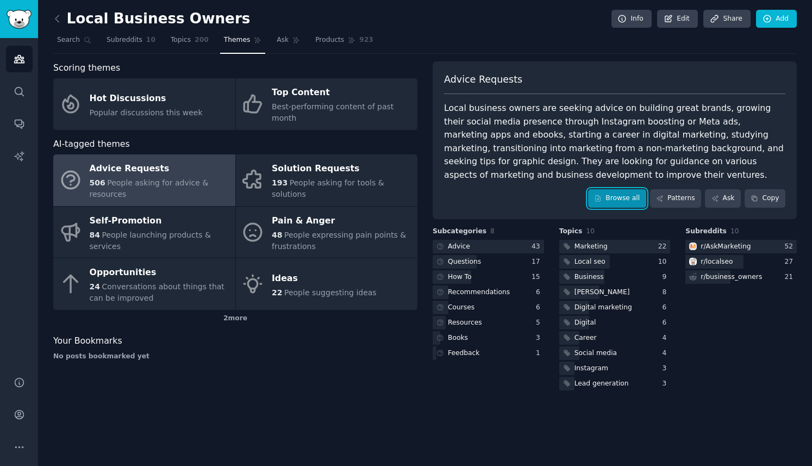
click at [623, 200] on link "Browse all" at bounding box center [617, 198] width 58 height 18
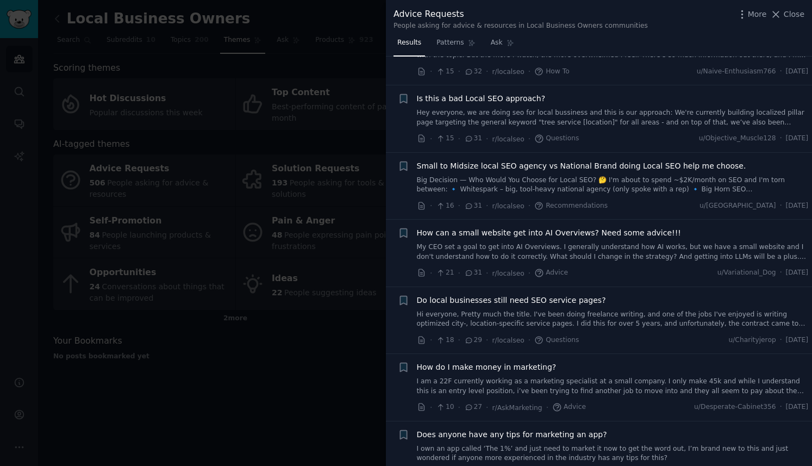
scroll to position [542, 0]
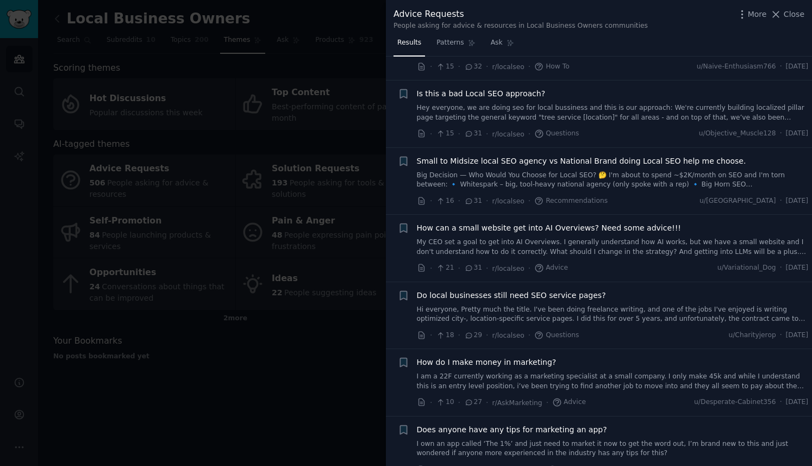
click at [795, 8] on div "More Close" at bounding box center [771, 15] width 68 height 14
click at [795, 15] on span "Close" at bounding box center [794, 14] width 21 height 11
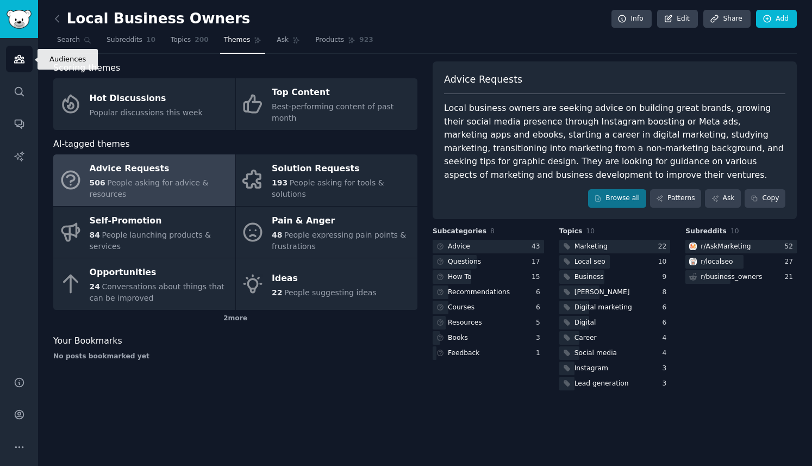
click at [21, 57] on icon "Sidebar" at bounding box center [19, 58] width 11 height 11
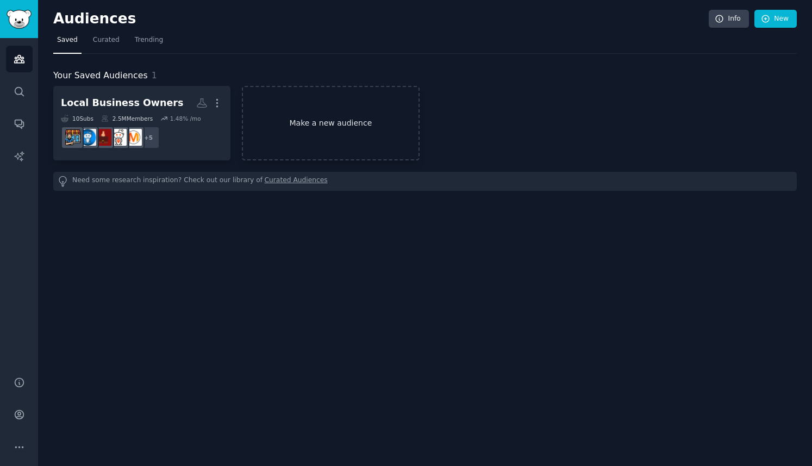
click at [318, 128] on link "Make a new audience" at bounding box center [330, 123] width 177 height 74
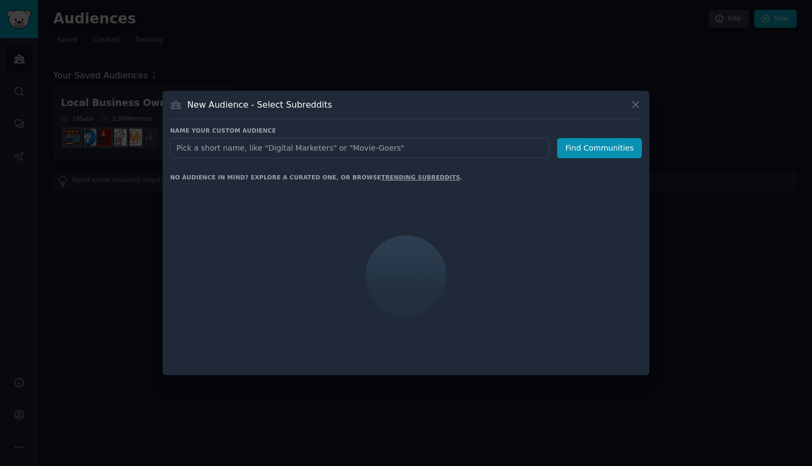
click at [315, 150] on input "text" at bounding box center [360, 148] width 380 height 20
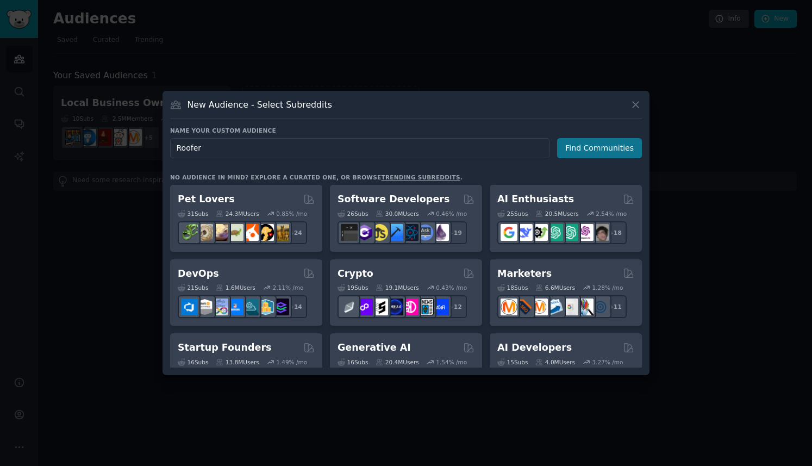
type input "Roofer"
click at [591, 147] on button "Find Communities" at bounding box center [599, 148] width 85 height 20
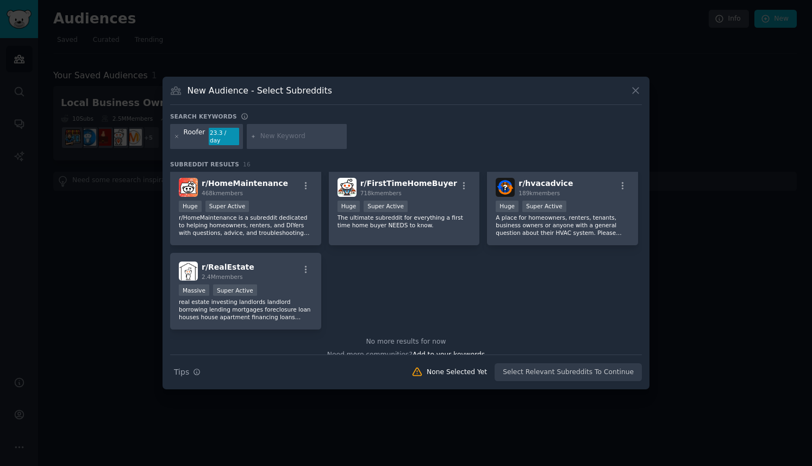
scroll to position [352, 0]
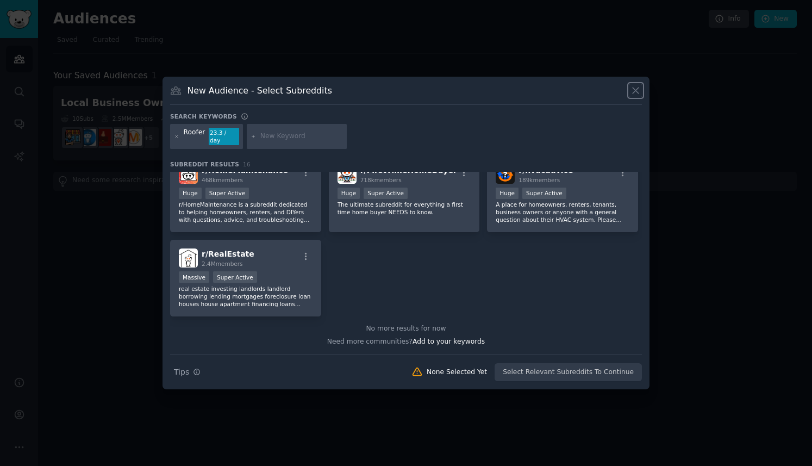
click at [636, 95] on icon at bounding box center [635, 90] width 11 height 11
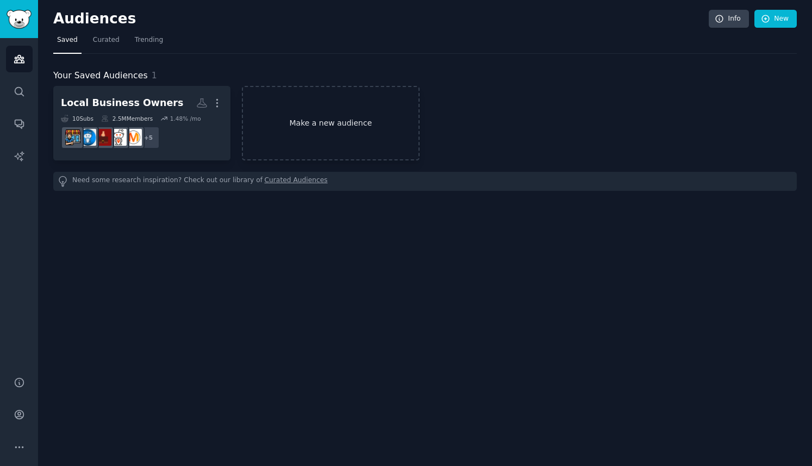
click at [338, 119] on link "Make a new audience" at bounding box center [330, 123] width 177 height 74
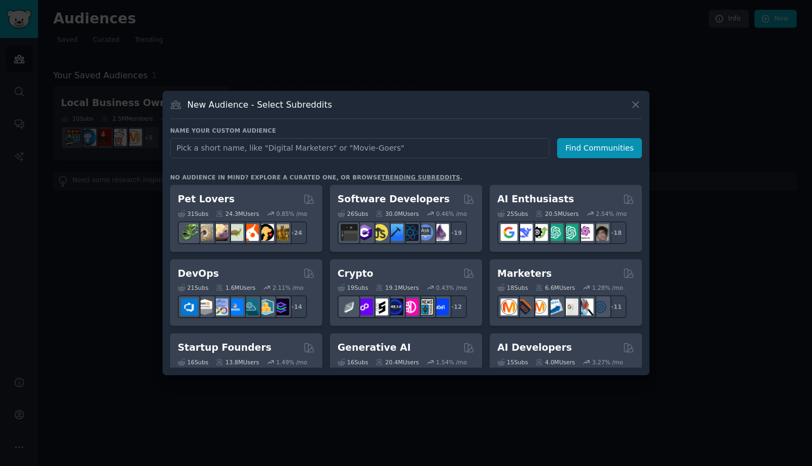
click at [348, 150] on input "text" at bounding box center [360, 148] width 380 height 20
type input "Marketing"
click button "Find Communities" at bounding box center [599, 148] width 85 height 20
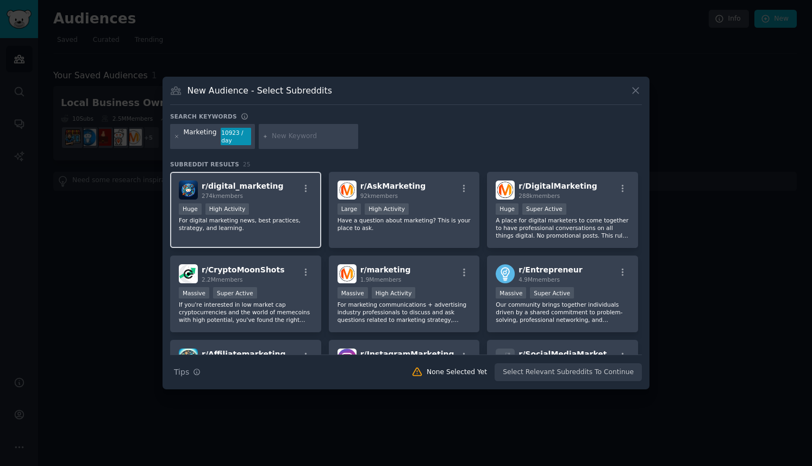
click at [274, 227] on p "For digital marketing news, best practices, strategy, and learning." at bounding box center [246, 223] width 134 height 15
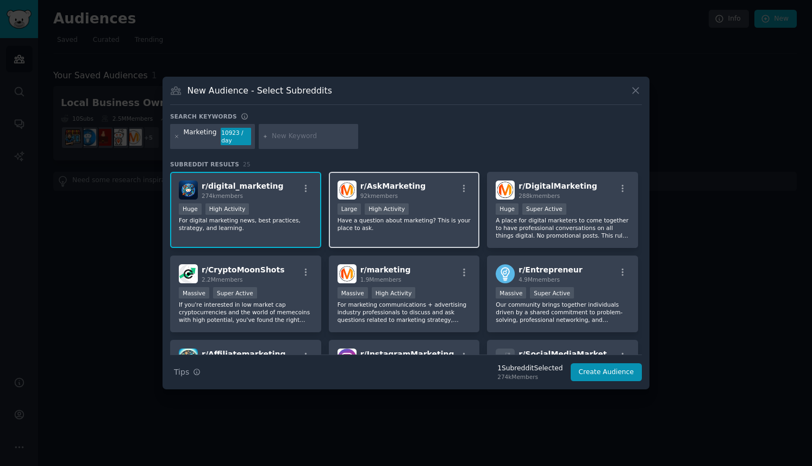
click at [415, 229] on p "Have a question about marketing? This is your place to ask." at bounding box center [405, 223] width 134 height 15
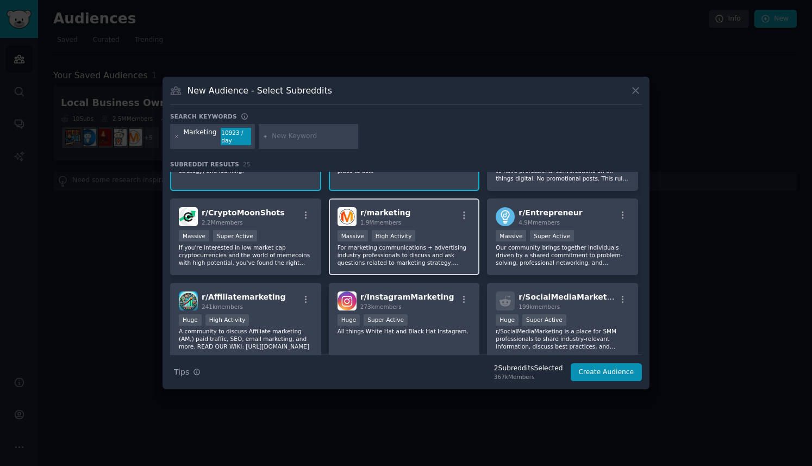
scroll to position [58, 0]
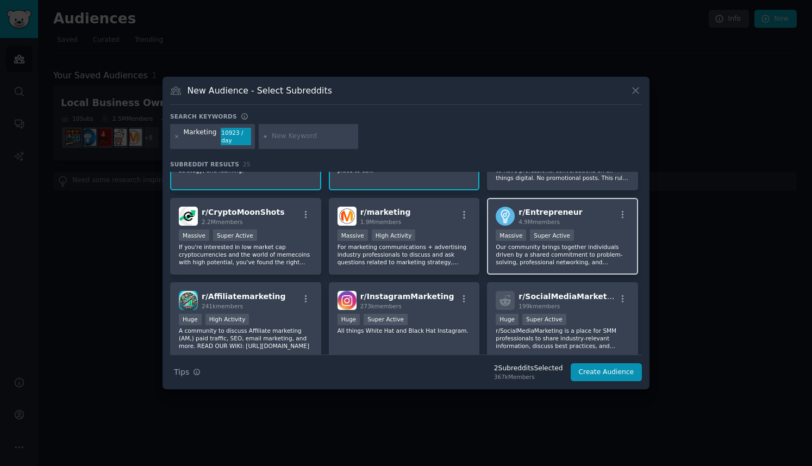
click at [594, 248] on p "Our community brings together individuals driven by a shared commitment to prob…" at bounding box center [563, 254] width 134 height 23
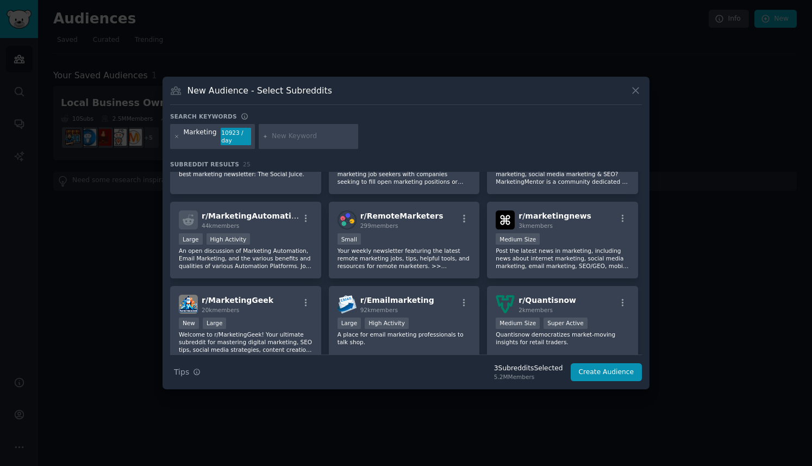
scroll to position [391, 0]
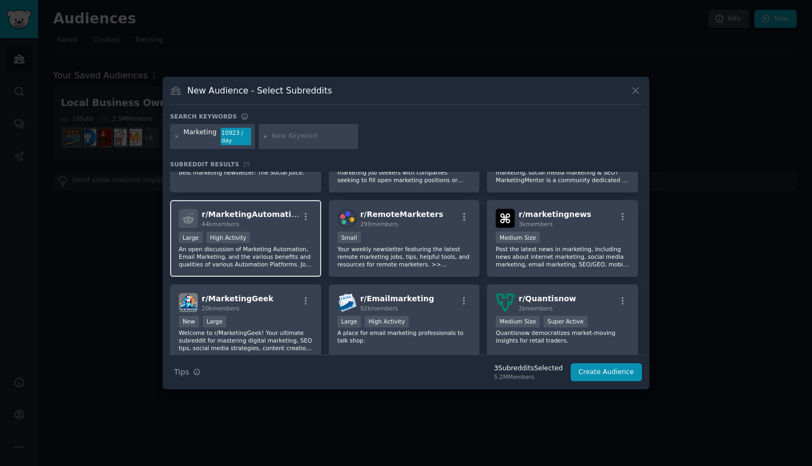
click at [271, 256] on p "An open discussion of Marketing Automation, Email Marketing, and the various be…" at bounding box center [246, 256] width 134 height 23
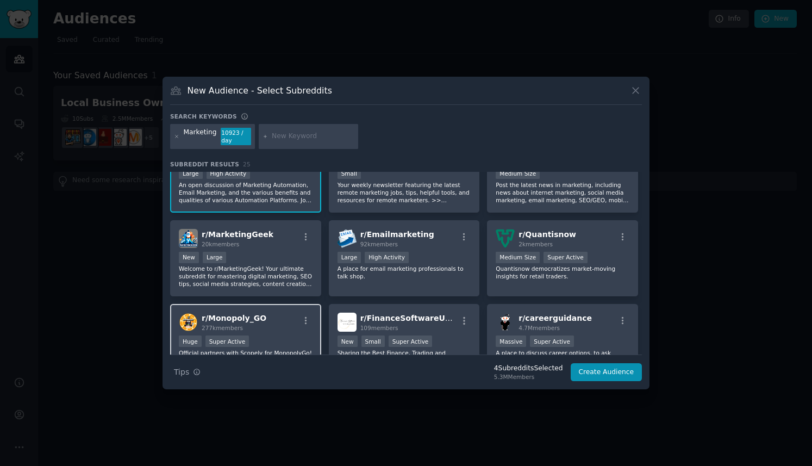
scroll to position [455, 0]
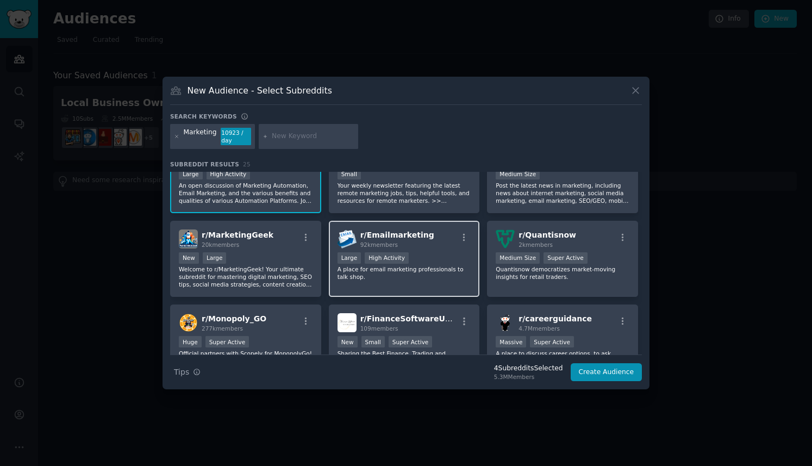
click at [436, 267] on p "A place for email marketing professionals to talk shop." at bounding box center [405, 272] width 134 height 15
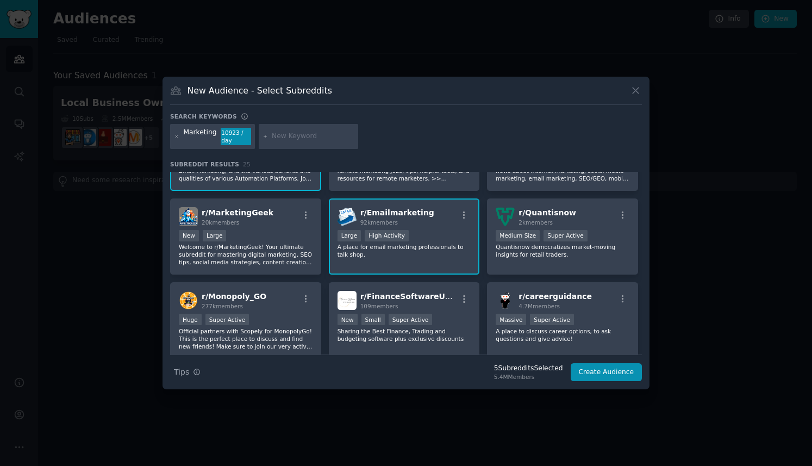
scroll to position [478, 0]
click at [262, 253] on p "Welcome to r/MarketingGeek! Your ultimate subreddit for mastering digital marke…" at bounding box center [246, 254] width 134 height 23
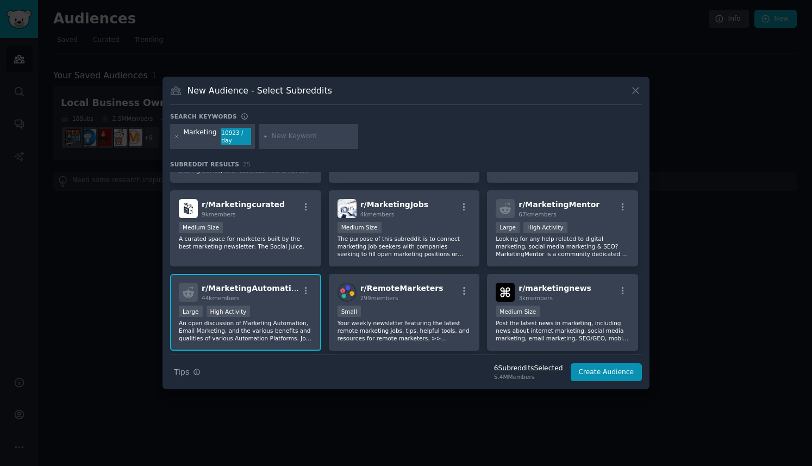
scroll to position [318, 0]
click at [571, 242] on p "Looking for any help related to digital marketing, social media marketing & SEO…" at bounding box center [563, 245] width 134 height 23
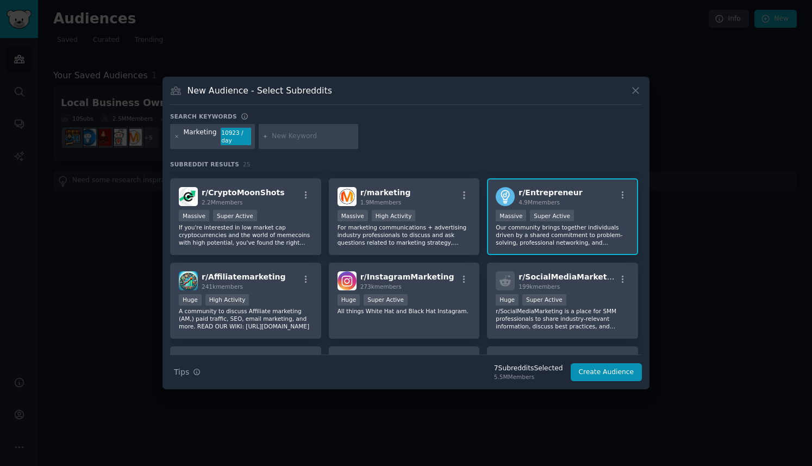
scroll to position [68, 0]
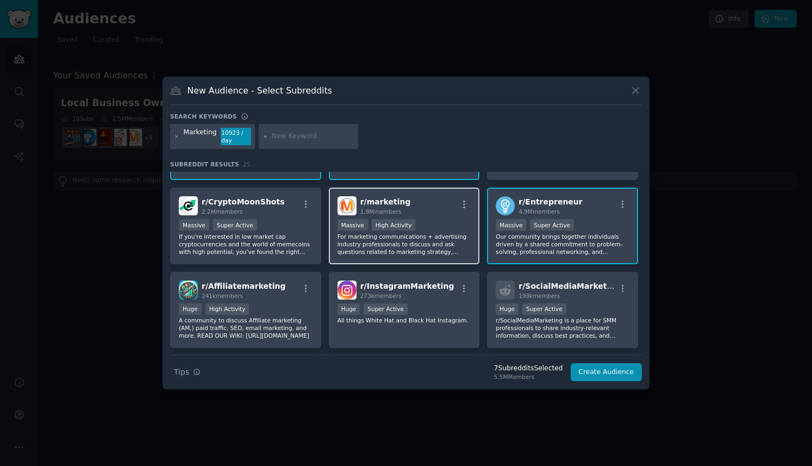
click at [396, 251] on p "For marketing communications + advertising industry professionals to discuss an…" at bounding box center [405, 244] width 134 height 23
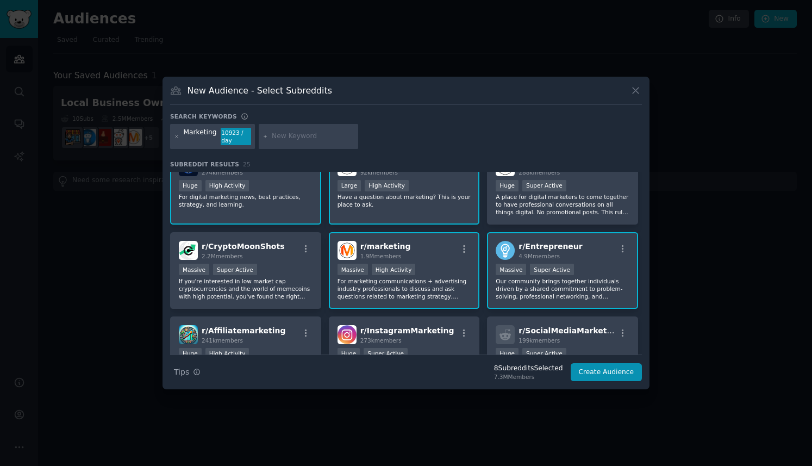
scroll to position [0, 0]
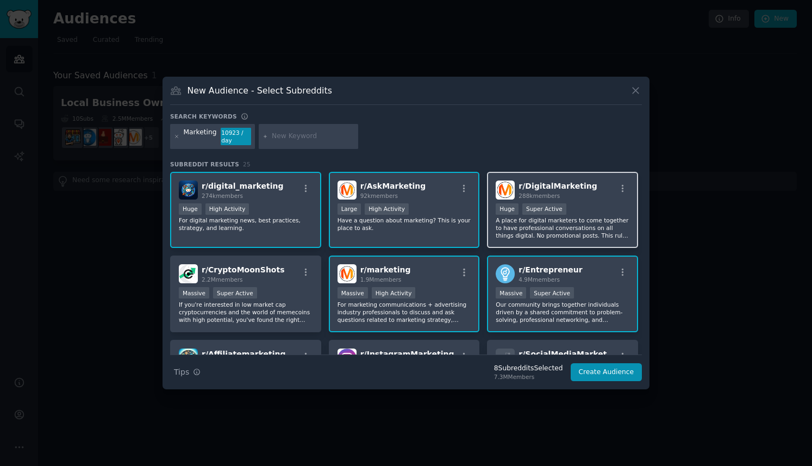
click at [601, 223] on p "A place for digital marketers to come together to have professional conversatio…" at bounding box center [563, 227] width 134 height 23
click at [612, 376] on button "Create Audience" at bounding box center [607, 372] width 72 height 18
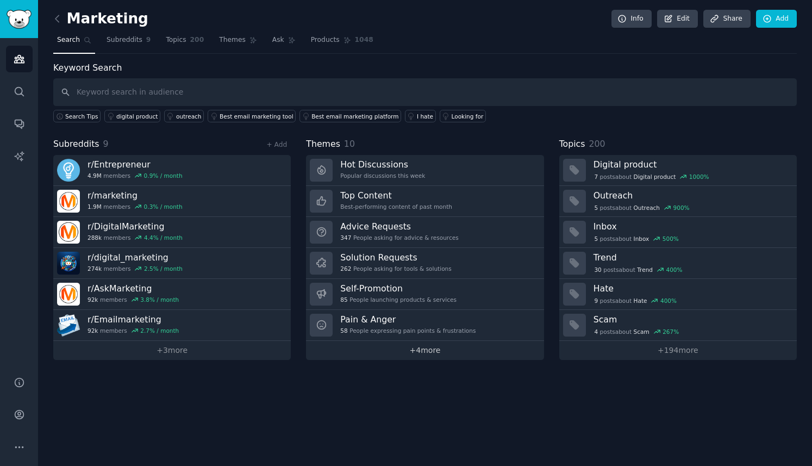
click at [428, 351] on link "+ 4 more" at bounding box center [425, 350] width 238 height 19
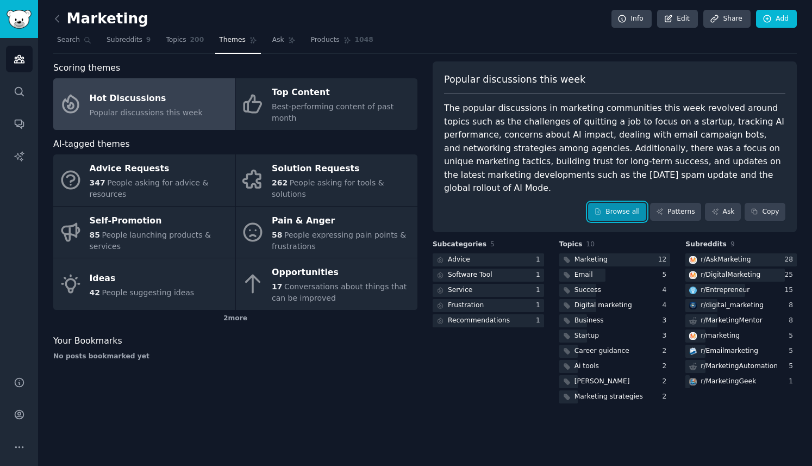
click at [620, 203] on link "Browse all" at bounding box center [617, 212] width 58 height 18
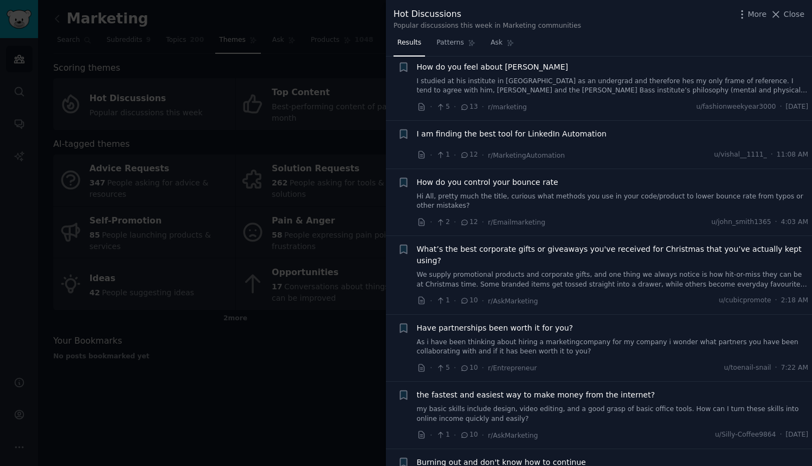
scroll to position [1308, 0]
click at [340, 381] on div at bounding box center [406, 233] width 812 height 466
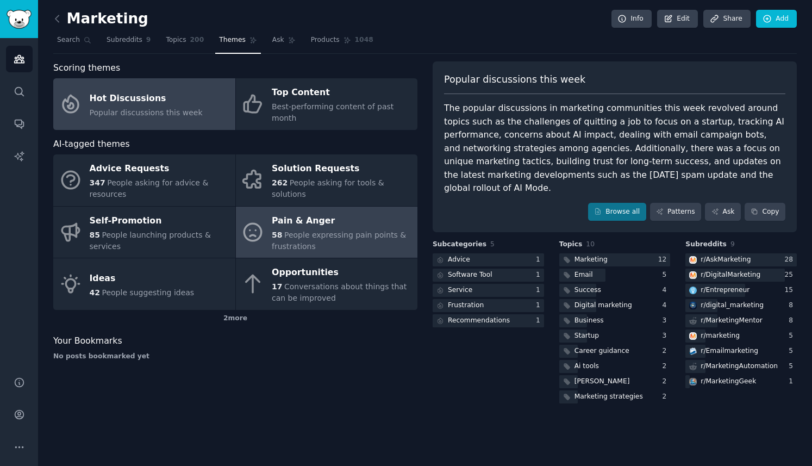
click at [325, 216] on div "Pain & Anger" at bounding box center [342, 220] width 140 height 17
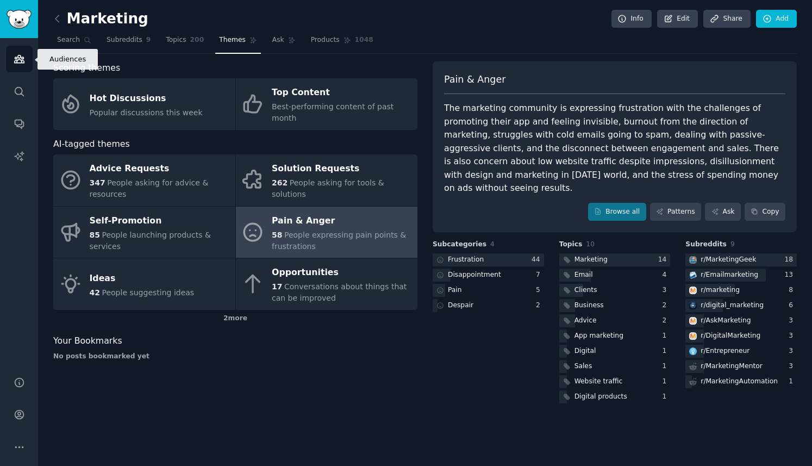
click at [17, 59] on icon "Sidebar" at bounding box center [19, 58] width 11 height 11
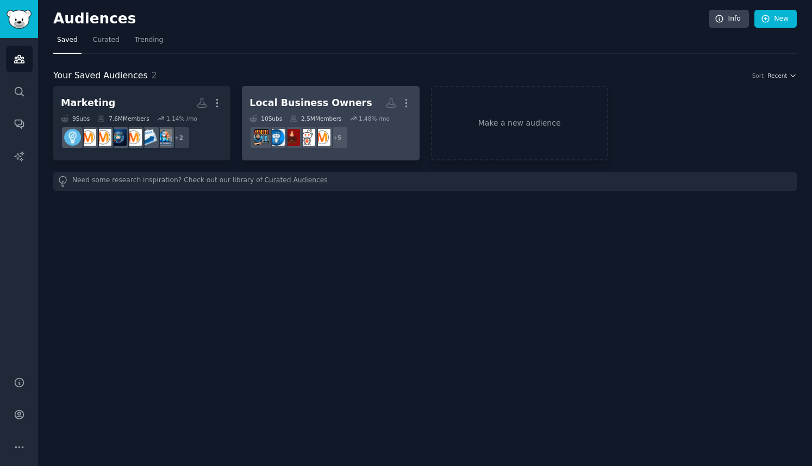
click at [370, 132] on dd "r/AskMarketing + 5" at bounding box center [331, 137] width 162 height 30
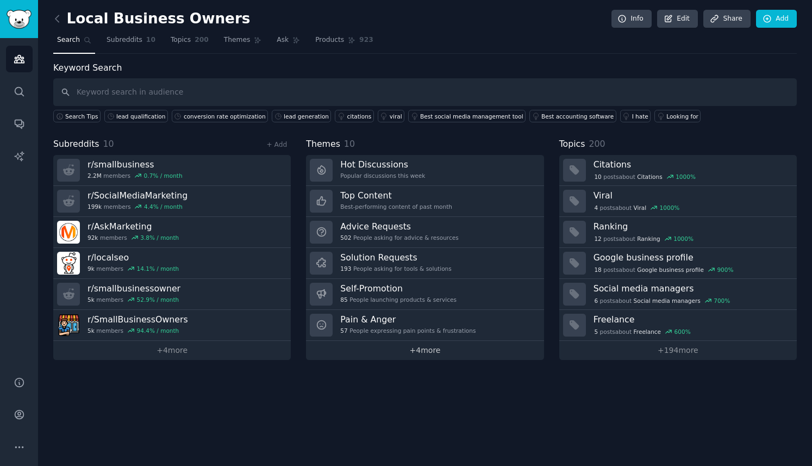
click at [425, 352] on link "+ 4 more" at bounding box center [425, 350] width 238 height 19
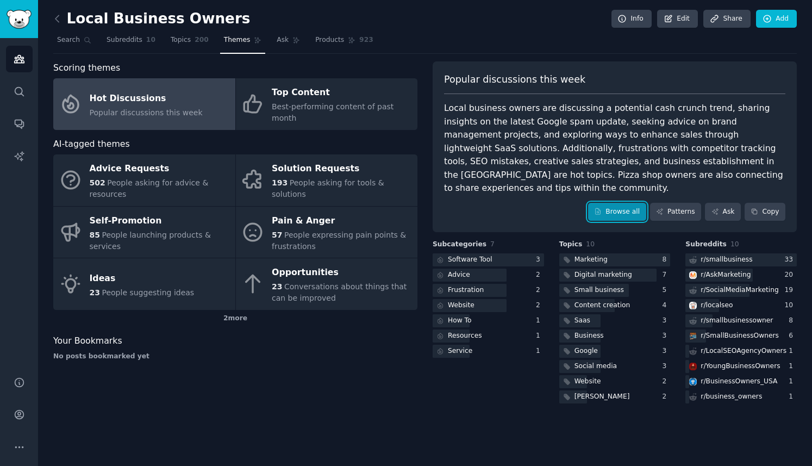
click at [620, 203] on link "Browse all" at bounding box center [617, 212] width 58 height 18
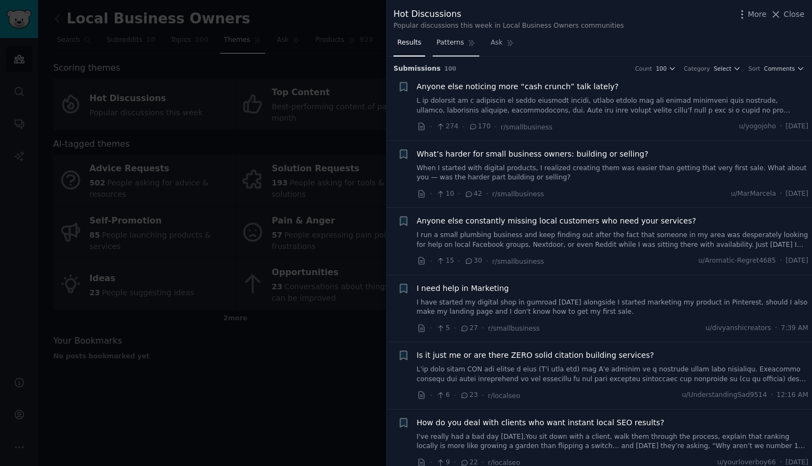
click at [452, 45] on span "Patterns" at bounding box center [450, 43] width 27 height 10
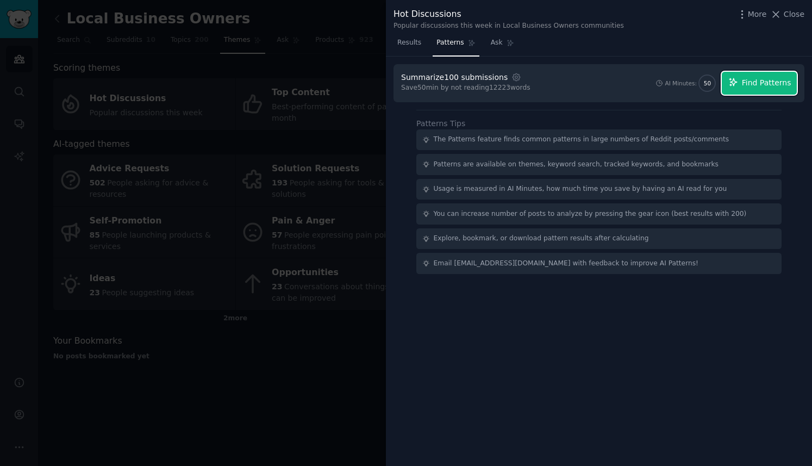
click at [766, 82] on span "Find Patterns" at bounding box center [766, 82] width 49 height 11
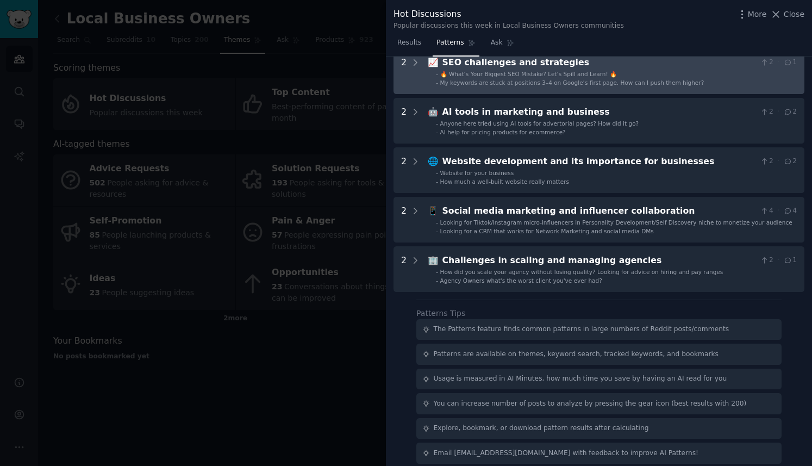
scroll to position [165, 0]
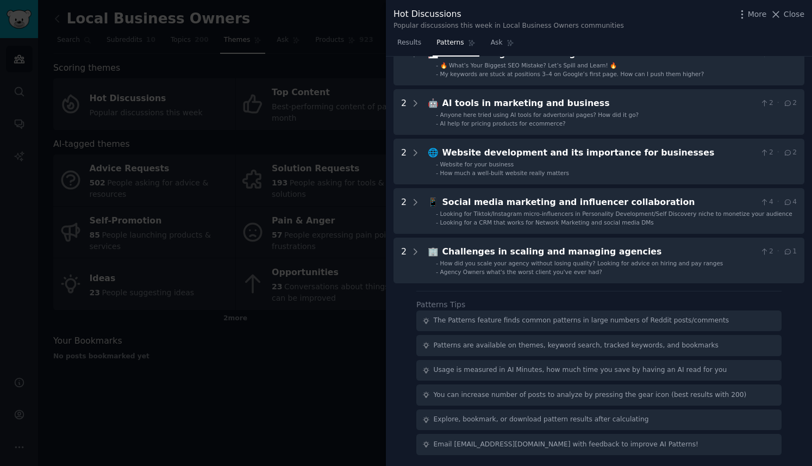
click at [287, 14] on div at bounding box center [406, 233] width 812 height 466
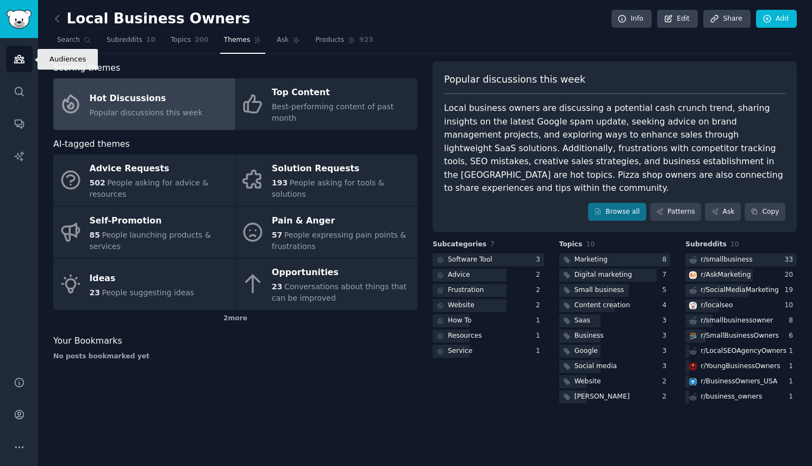
click at [23, 58] on icon "Sidebar" at bounding box center [19, 59] width 10 height 8
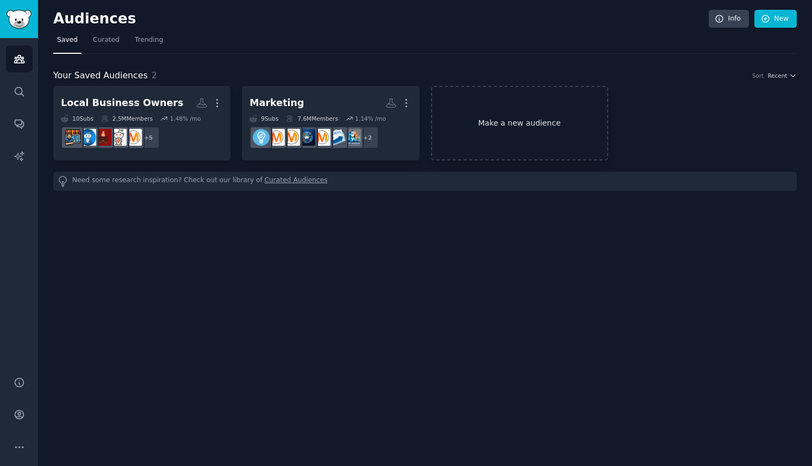
click at [524, 127] on link "Make a new audience" at bounding box center [519, 123] width 177 height 74
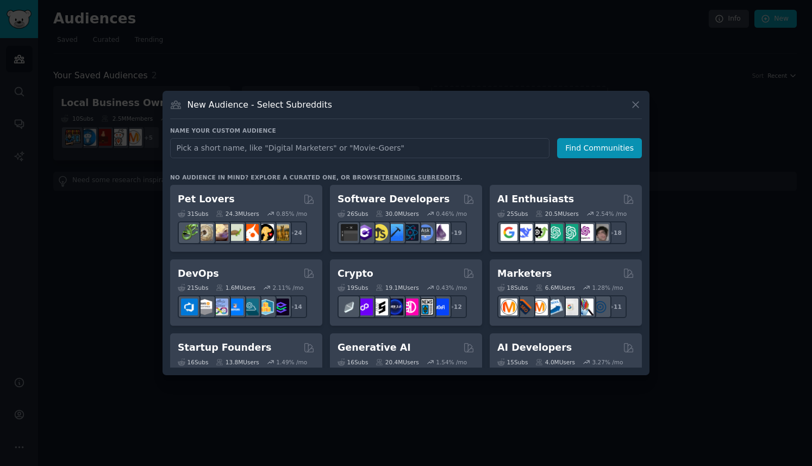
click at [428, 153] on input "text" at bounding box center [360, 148] width 380 height 20
type input "Business Scaliing"
click at [608, 147] on button "Find Communities" at bounding box center [599, 148] width 85 height 20
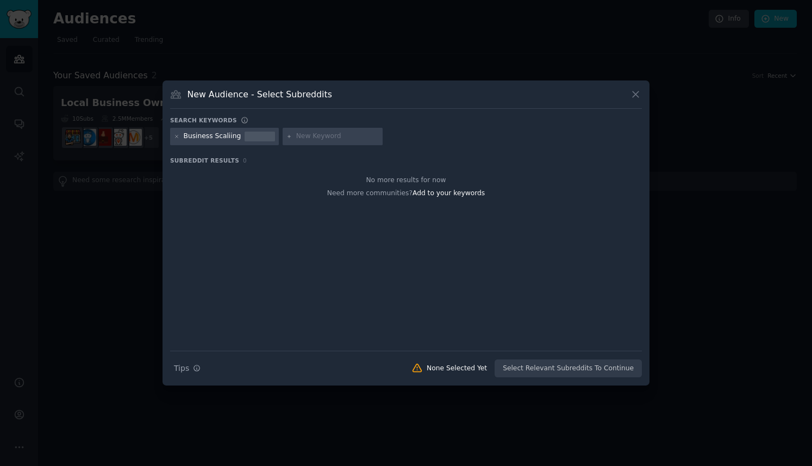
click at [229, 137] on div "Business Scaliing" at bounding box center [213, 137] width 58 height 10
click at [245, 136] on div at bounding box center [260, 137] width 30 height 10
click at [178, 139] on icon at bounding box center [177, 137] width 6 height 6
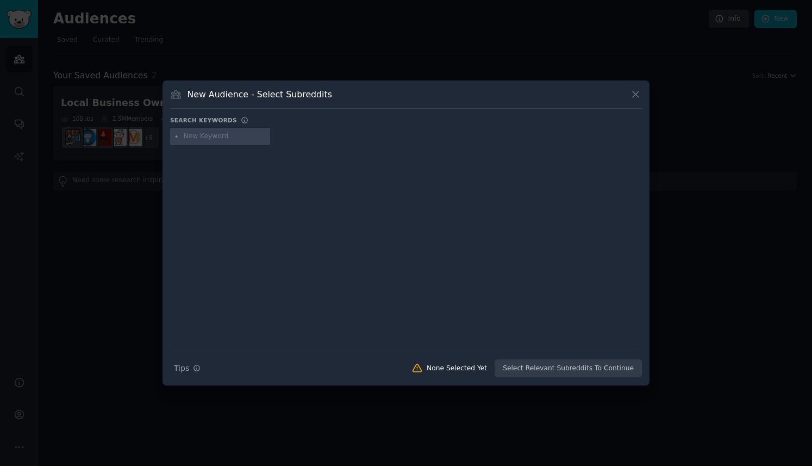
click at [197, 139] on input "text" at bounding box center [225, 137] width 83 height 10
type input "Business Growth"
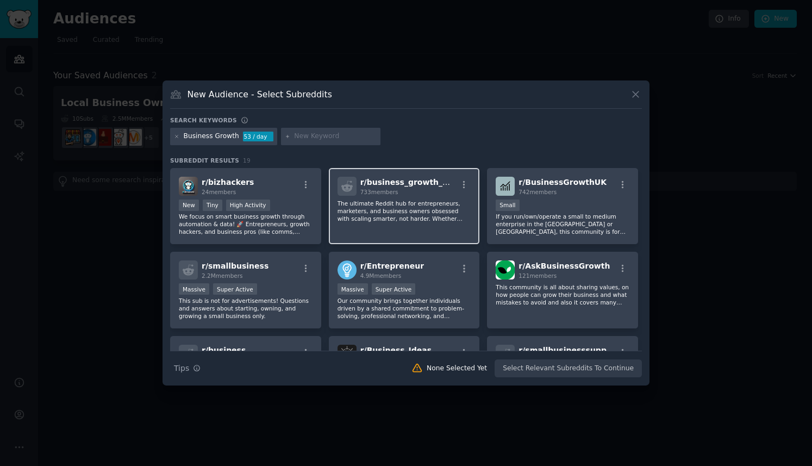
click at [411, 214] on p "The ultimate Reddit hub for entrepreneurs, marketers, and business owners obses…" at bounding box center [405, 211] width 134 height 23
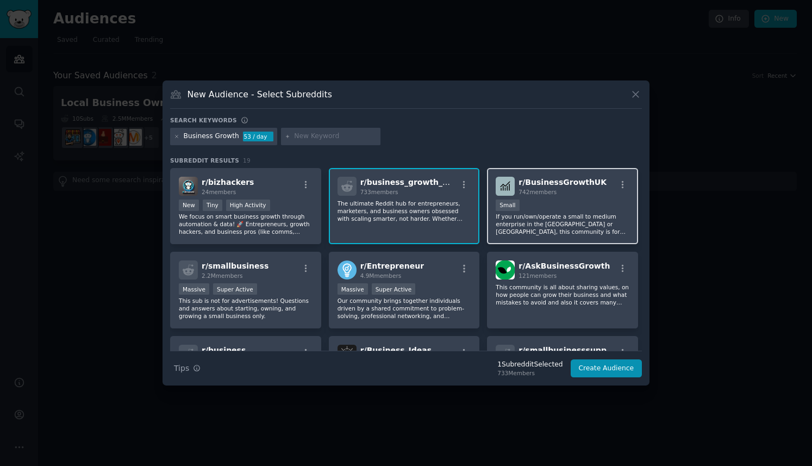
click at [585, 219] on p "If you run/own/operate a small to medium enterprise in the [GEOGRAPHIC_DATA] or…" at bounding box center [563, 224] width 134 height 23
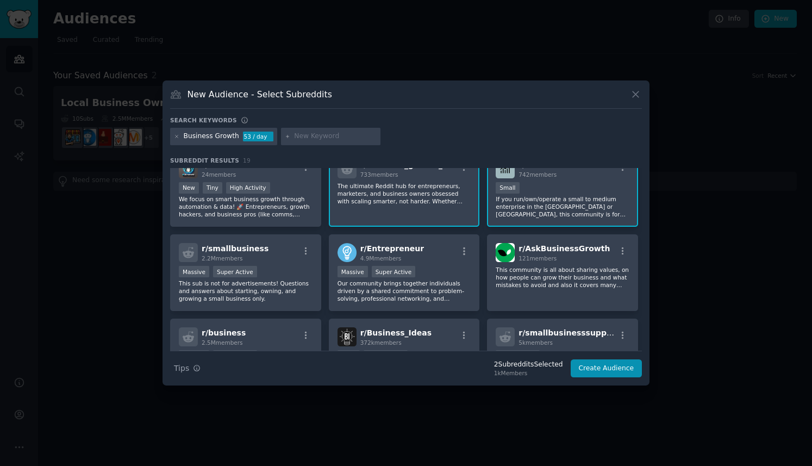
scroll to position [21, 0]
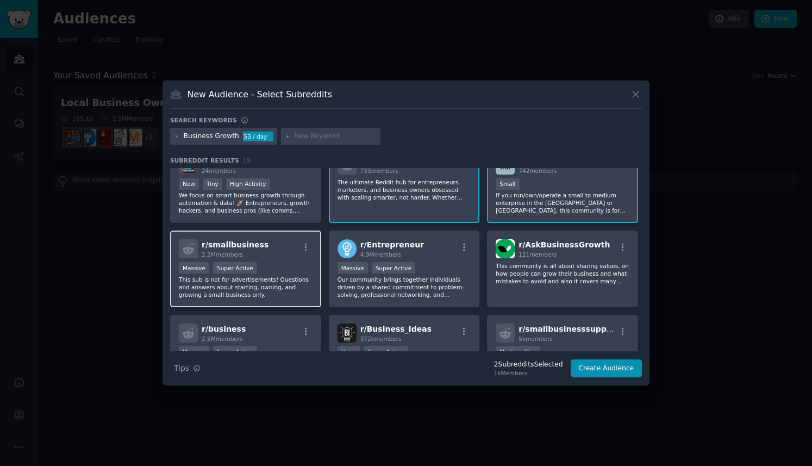
click at [265, 283] on p "This sub is not for advertisements! Questions and answers about starting, ownin…" at bounding box center [246, 287] width 134 height 23
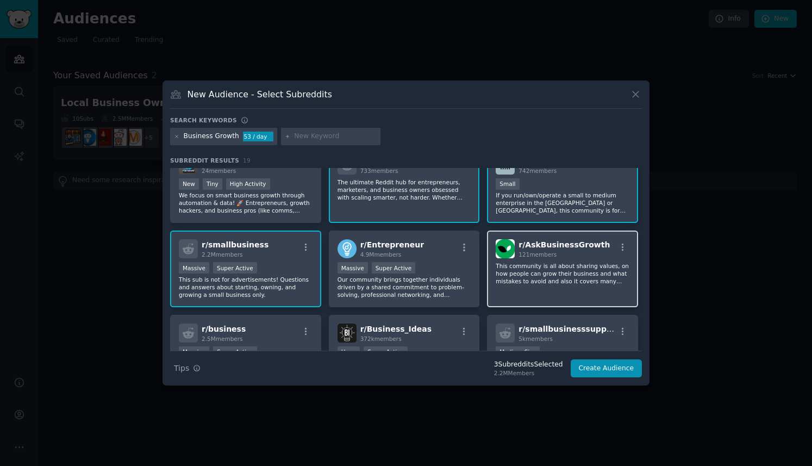
click at [590, 285] on p "This community is all about sharing values, on how people can grow their busine…" at bounding box center [563, 273] width 134 height 23
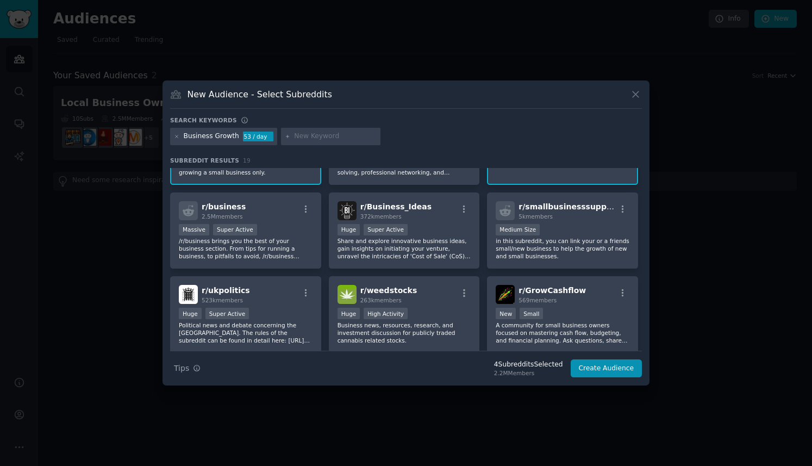
scroll to position [135, 0]
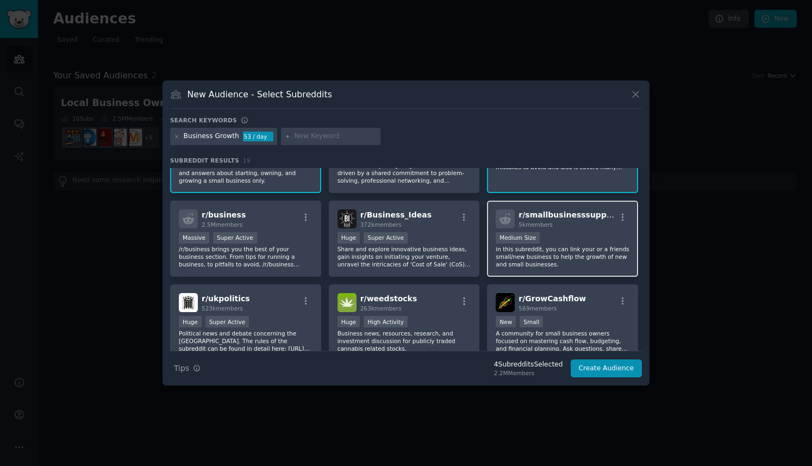
click at [580, 254] on p "in this subreddit, you can link your or a friends small/new business to help th…" at bounding box center [563, 256] width 134 height 23
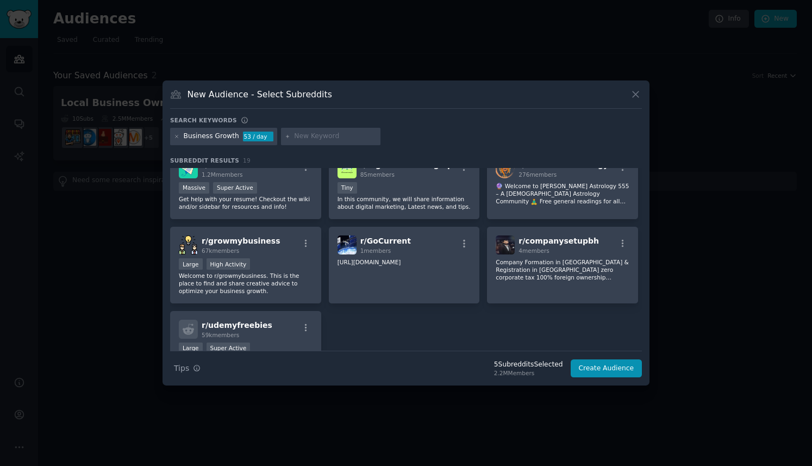
scroll to position [362, 0]
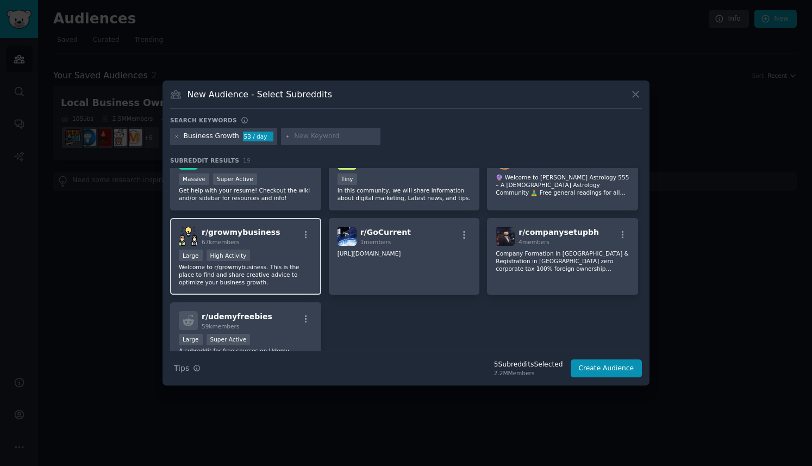
click at [270, 269] on p "Welcome to r/growmybusiness. This is the place to find and share creative advic…" at bounding box center [246, 274] width 134 height 23
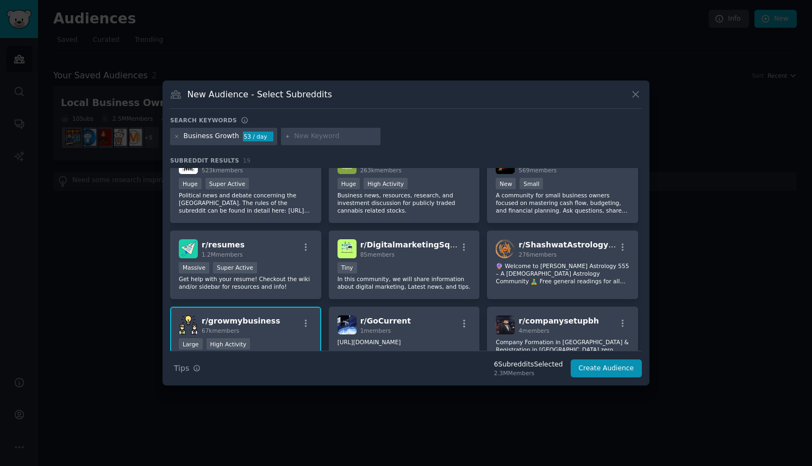
scroll to position [311, 0]
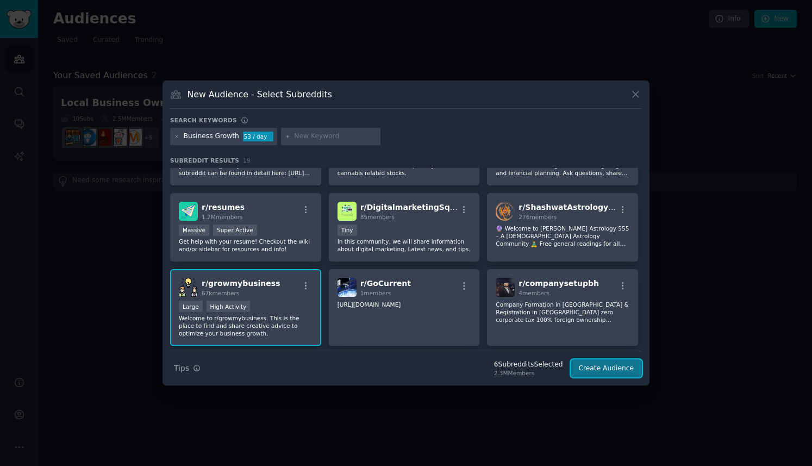
click at [608, 370] on button "Create Audience" at bounding box center [607, 368] width 72 height 18
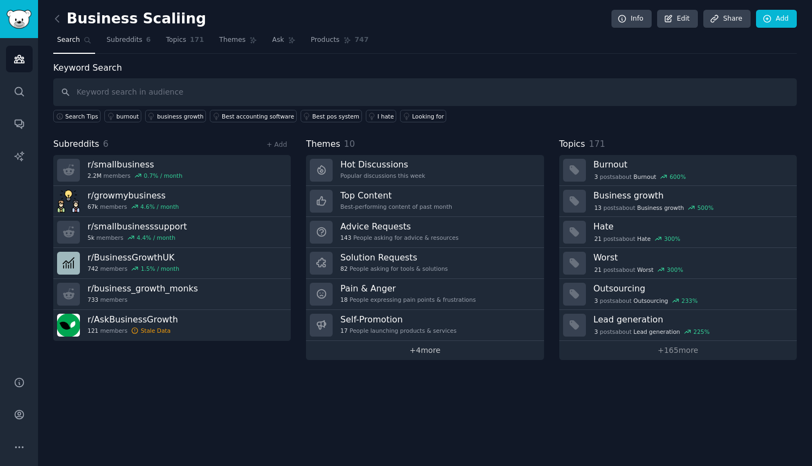
click at [432, 349] on link "+ 4 more" at bounding box center [425, 350] width 238 height 19
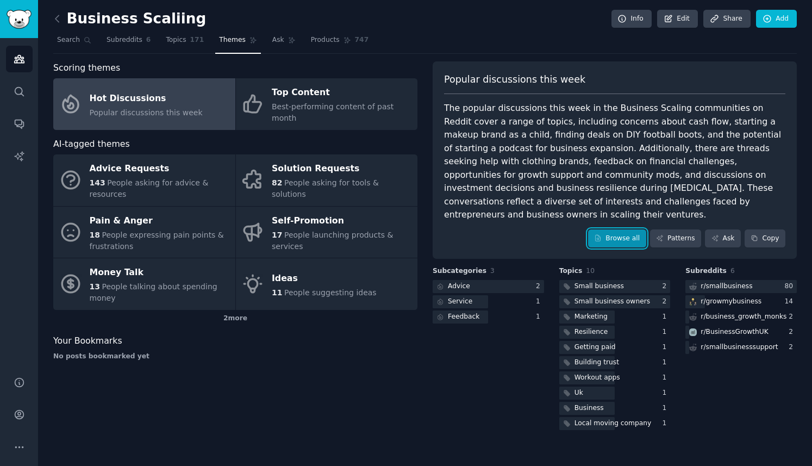
click at [610, 229] on link "Browse all" at bounding box center [617, 238] width 58 height 18
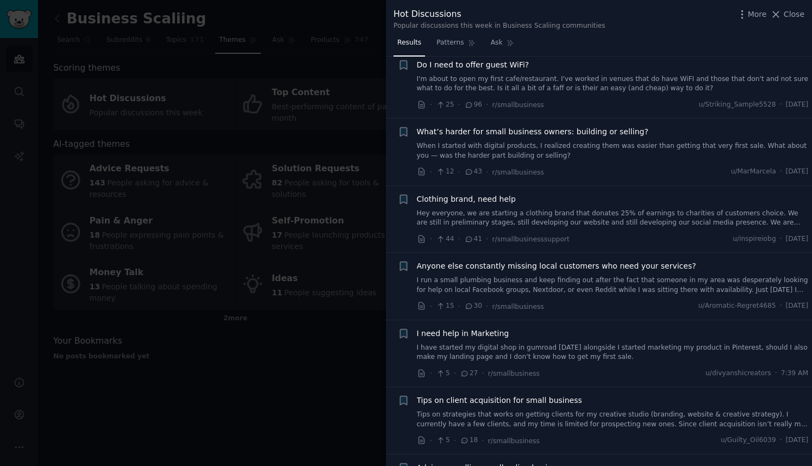
scroll to position [100, 0]
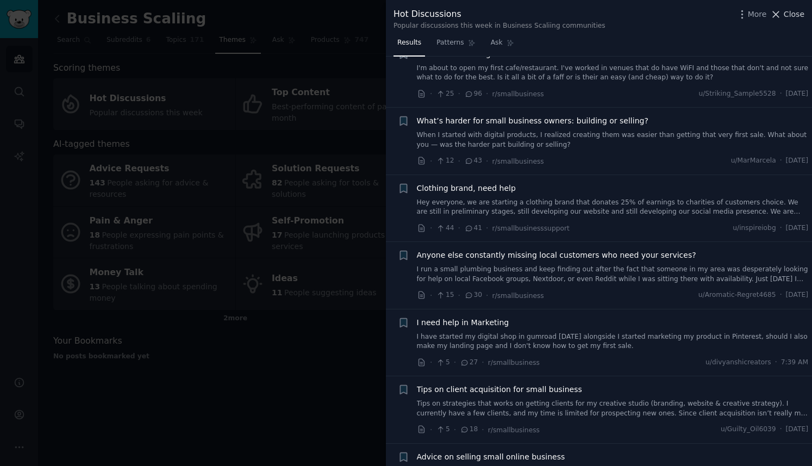
click at [795, 13] on span "Close" at bounding box center [794, 14] width 21 height 11
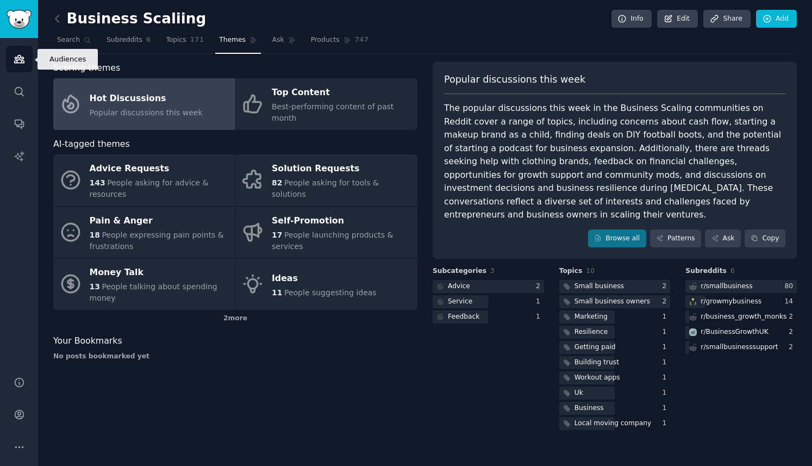
click at [26, 58] on link "Audiences" at bounding box center [19, 59] width 27 height 27
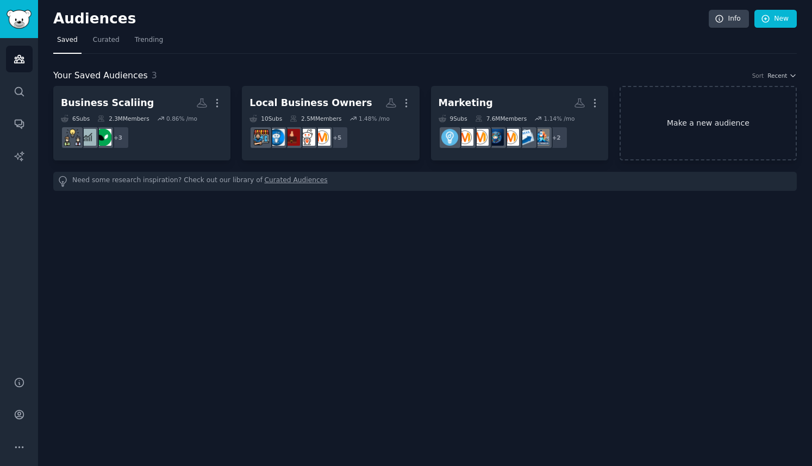
click at [697, 124] on link "Make a new audience" at bounding box center [708, 123] width 177 height 74
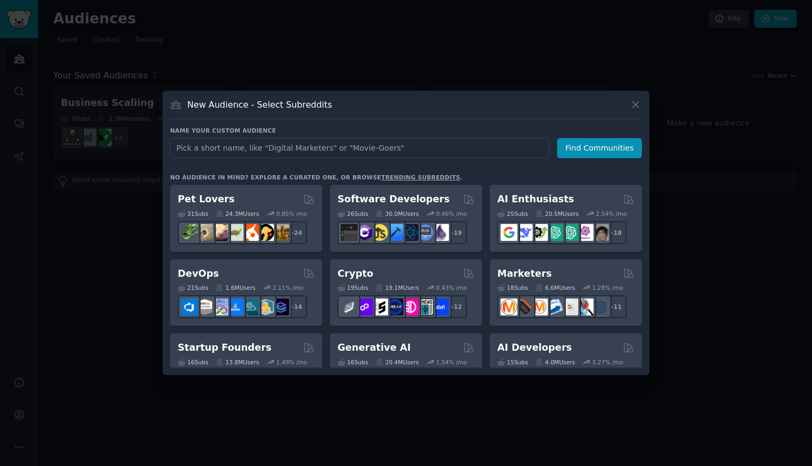
click at [325, 152] on input "text" at bounding box center [360, 148] width 380 height 20
type input "Business Overwhelme"
click at [598, 146] on button "Find Communities" at bounding box center [599, 148] width 85 height 20
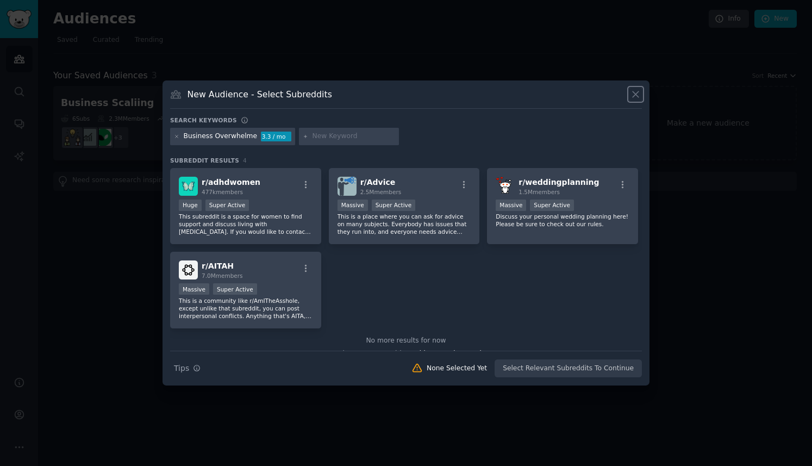
click at [638, 97] on icon at bounding box center [636, 95] width 6 height 6
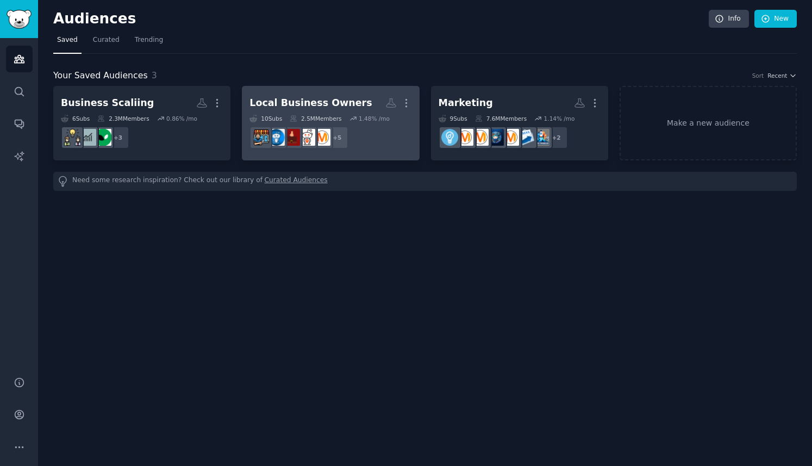
click at [324, 105] on div "Local Business Owners" at bounding box center [311, 103] width 122 height 14
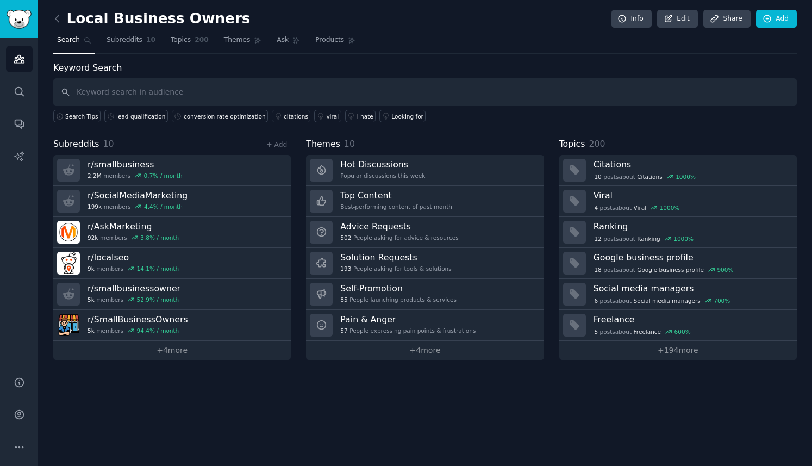
click at [266, 94] on input "text" at bounding box center [425, 92] width 744 height 28
click at [122, 91] on input "overwhelme" at bounding box center [425, 92] width 744 height 28
click at [153, 92] on input "overwhelm" at bounding box center [425, 92] width 744 height 28
type input "overwhelm"
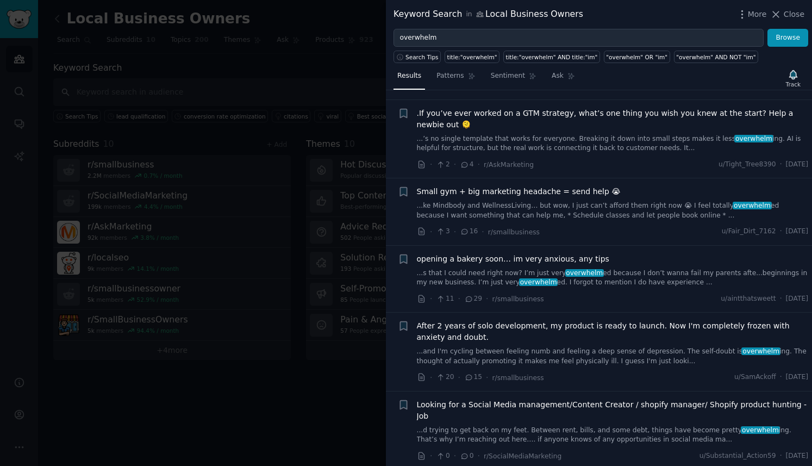
scroll to position [292, 0]
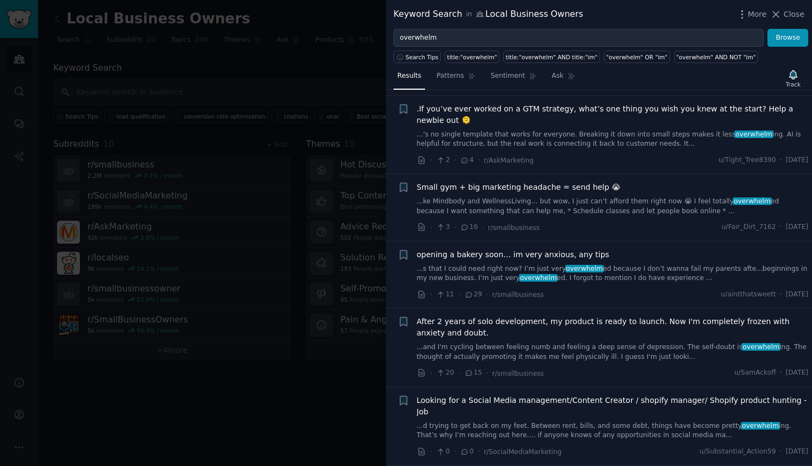
click at [556, 188] on span "Small gym + big marketing headache = send help 😭" at bounding box center [519, 187] width 204 height 11
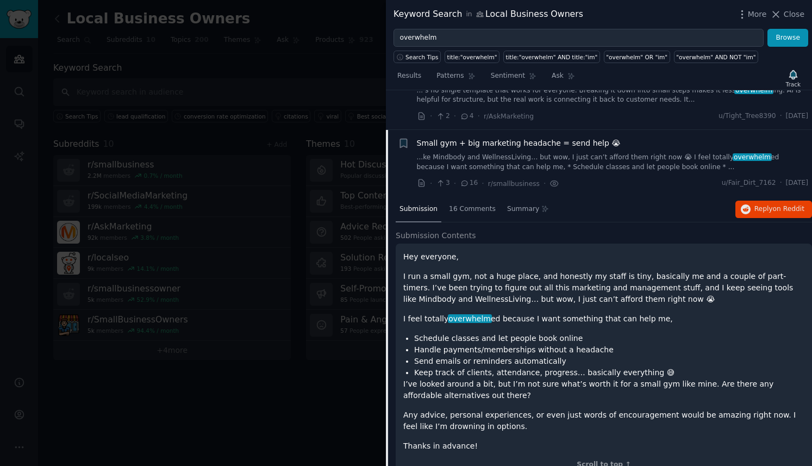
scroll to position [312, 0]
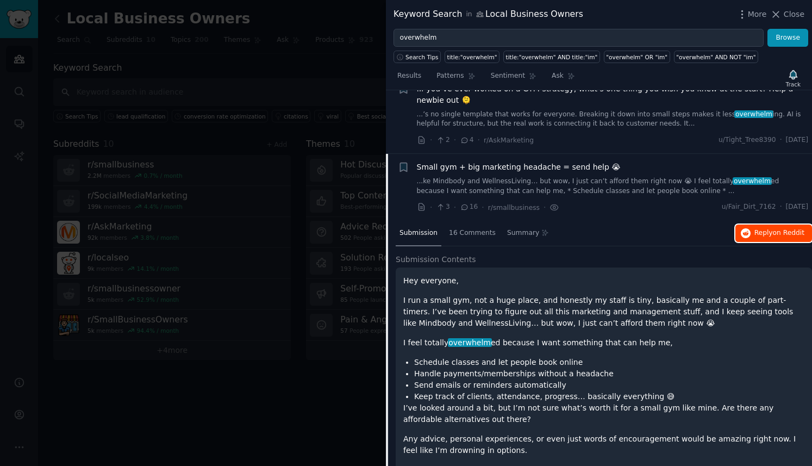
click at [780, 232] on span "on Reddit" at bounding box center [789, 233] width 32 height 8
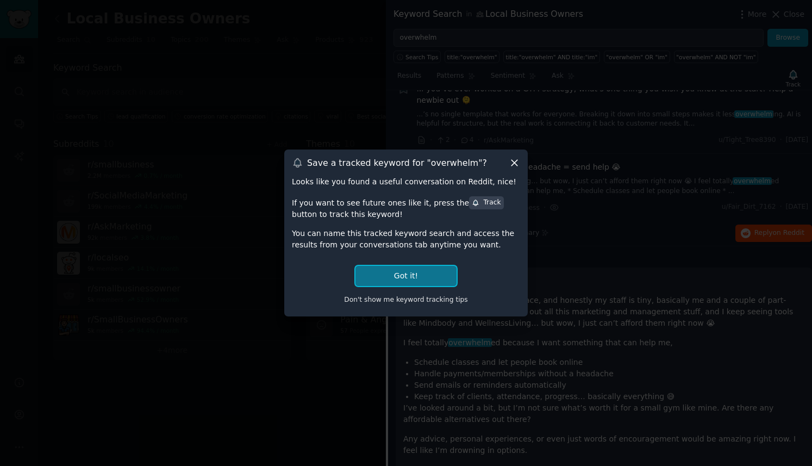
click at [393, 276] on button "Got it!" at bounding box center [406, 276] width 101 height 20
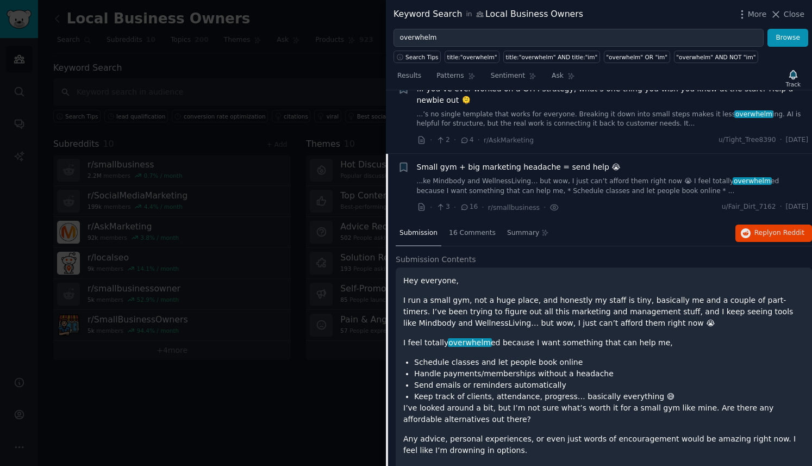
click at [354, 72] on div at bounding box center [406, 233] width 812 height 466
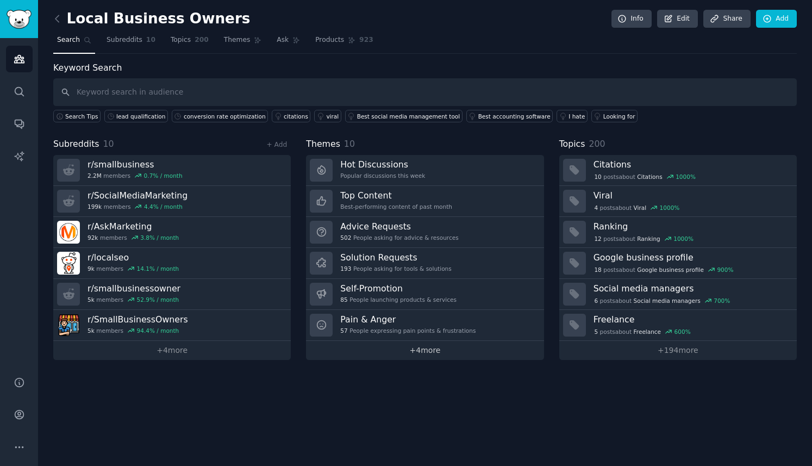
click at [425, 351] on link "+ 4 more" at bounding box center [425, 350] width 238 height 19
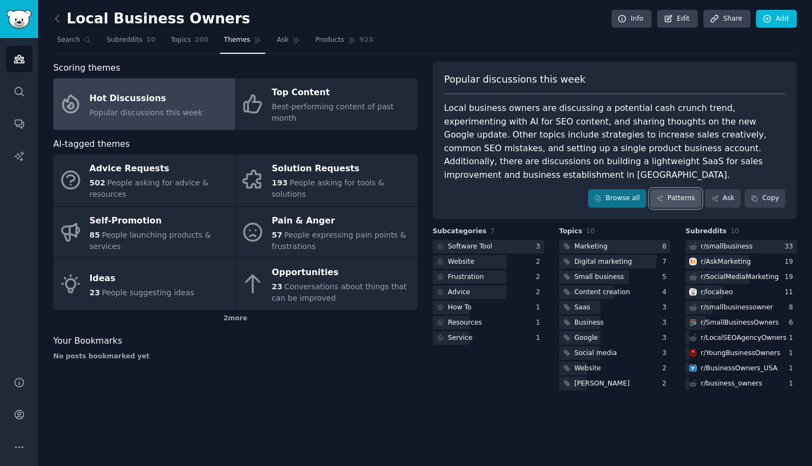
click at [680, 189] on link "Patterns" at bounding box center [675, 198] width 51 height 18
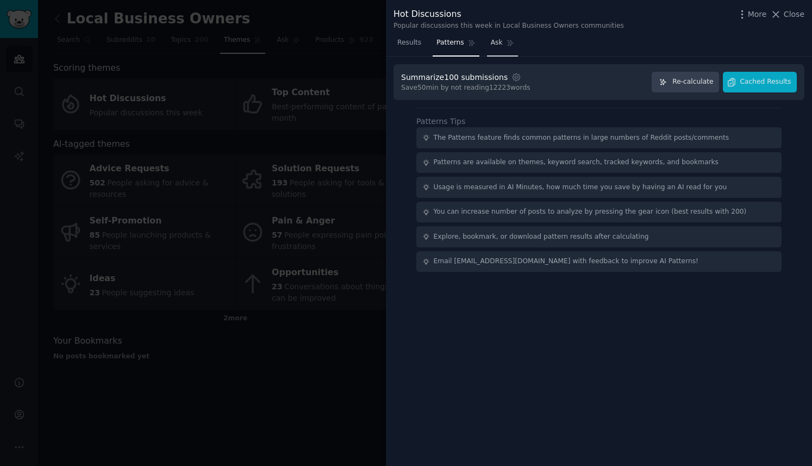
click at [498, 43] on span "Ask" at bounding box center [497, 43] width 12 height 10
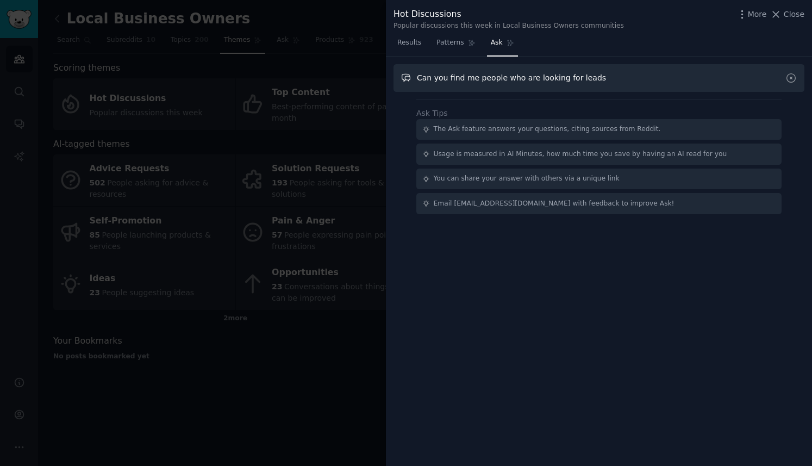
type input "Can you find me people who are looking for leads"
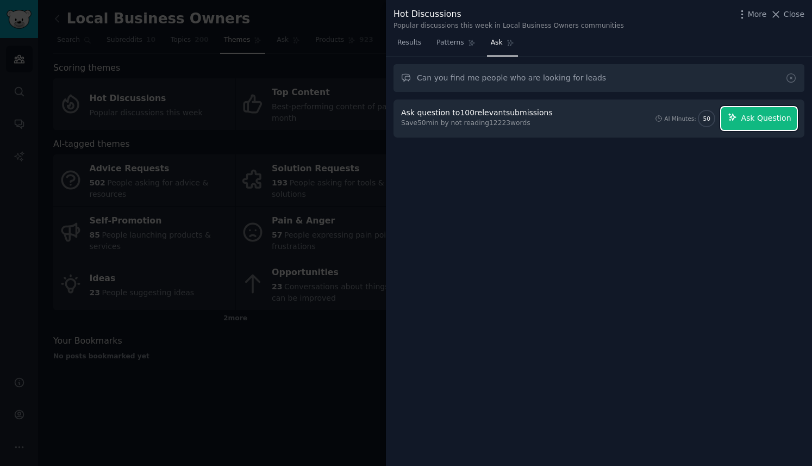
click at [774, 119] on span "Ask Question" at bounding box center [766, 118] width 50 height 11
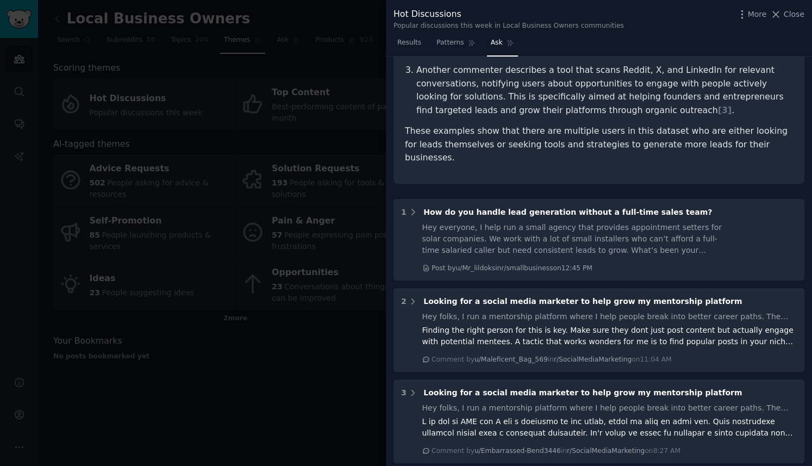
scroll to position [266, 0]
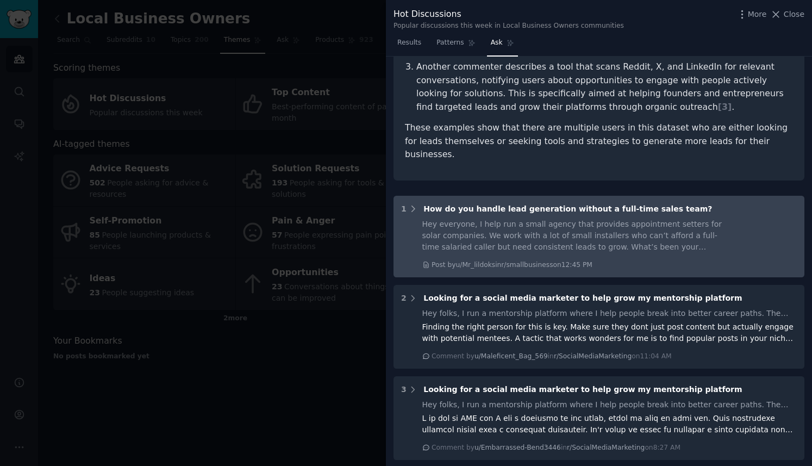
click at [706, 219] on div "Hey everyone, I help run a small agency that provides appointment setters for s…" at bounding box center [578, 236] width 313 height 34
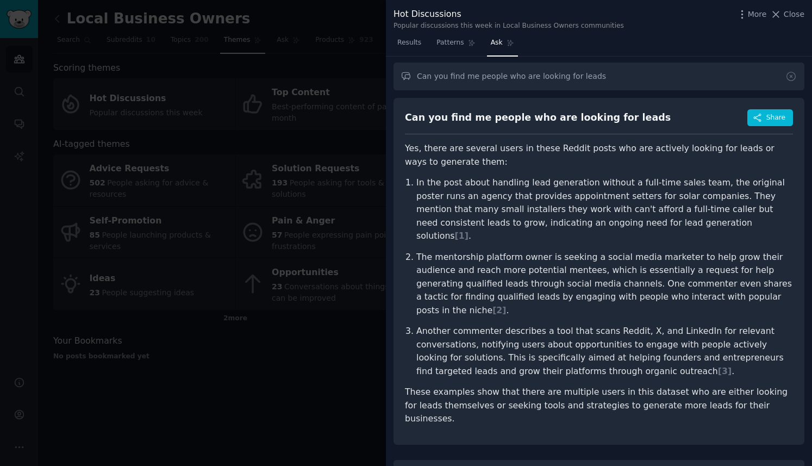
scroll to position [0, 0]
click at [791, 78] on icon at bounding box center [791, 77] width 11 height 11
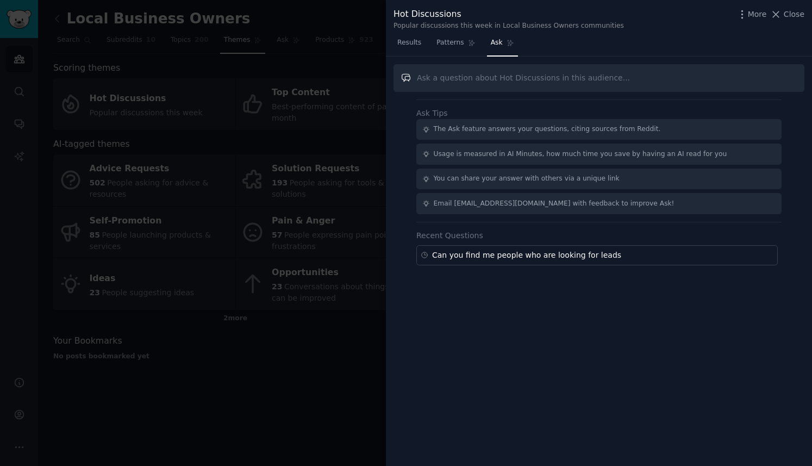
click at [658, 77] on input "text" at bounding box center [599, 78] width 411 height 28
type input "Can you find me people looking for lead qualification"
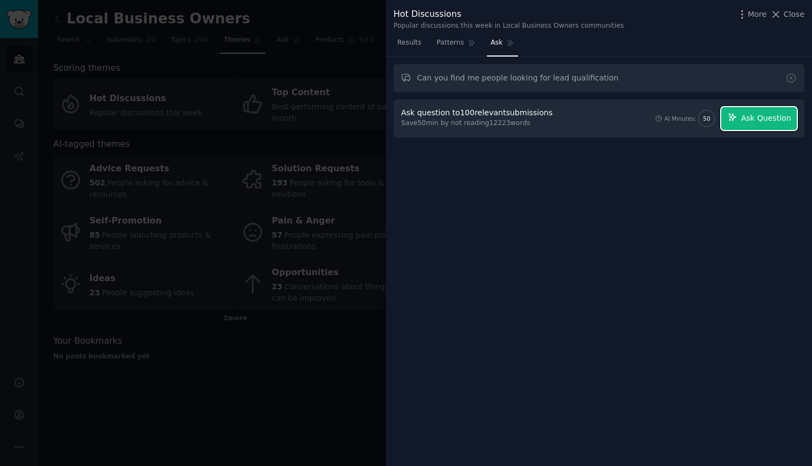
click at [767, 121] on span "Ask Question" at bounding box center [766, 118] width 50 height 11
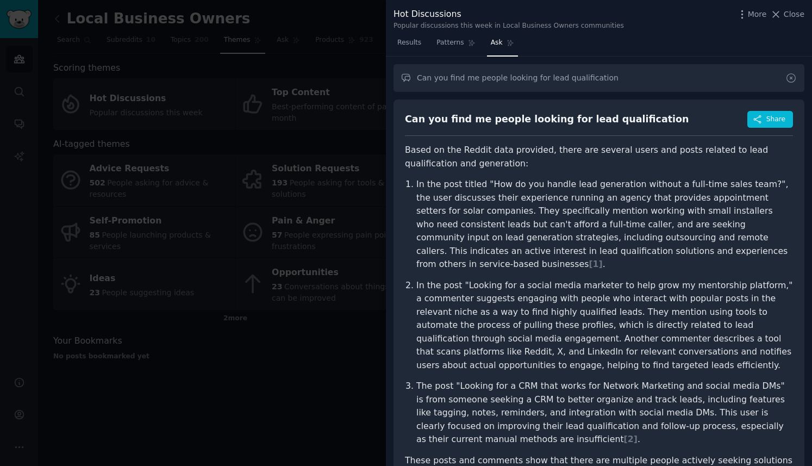
click at [791, 75] on icon at bounding box center [791, 77] width 11 height 11
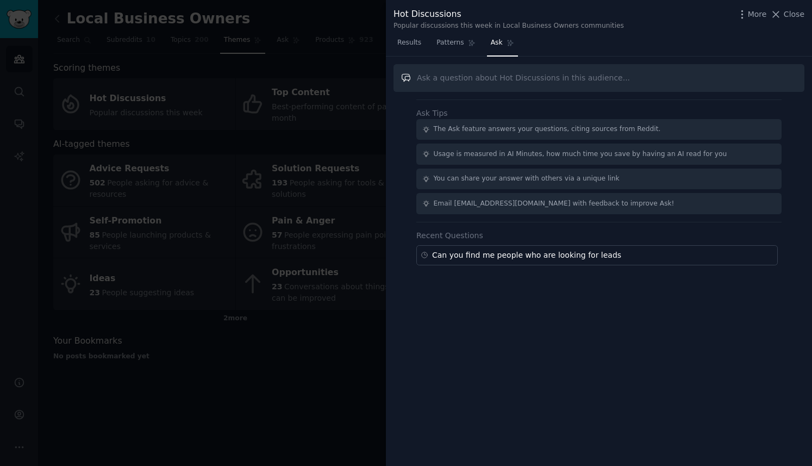
click at [601, 78] on input "text" at bounding box center [599, 78] width 411 height 28
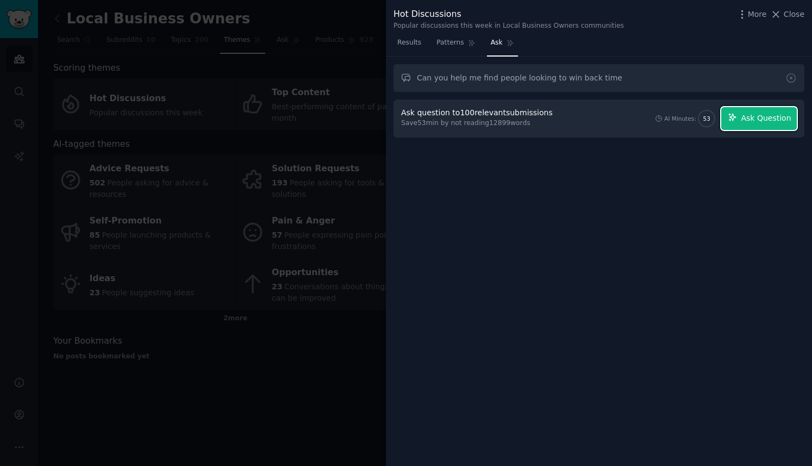
click at [749, 115] on span "Ask Question" at bounding box center [766, 118] width 50 height 11
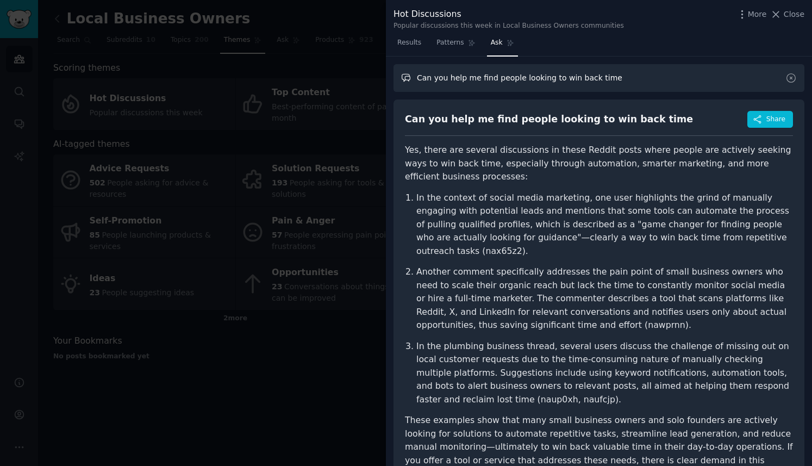
click at [548, 75] on input "Can you help me find people looking to win back time" at bounding box center [599, 78] width 411 height 28
click at [567, 80] on input "Can you help me find people looking to win back time" at bounding box center [599, 78] width 411 height 28
drag, startPoint x: 556, startPoint y: 77, endPoint x: 621, endPoint y: 77, distance: 65.8
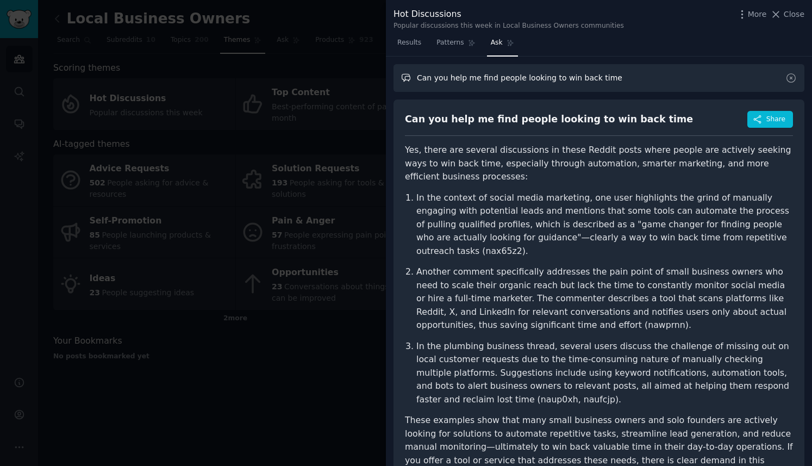
click at [621, 77] on input "Can you help me find people looking to win back time" at bounding box center [599, 78] width 411 height 28
type input "Can you help me find people looking for automation"
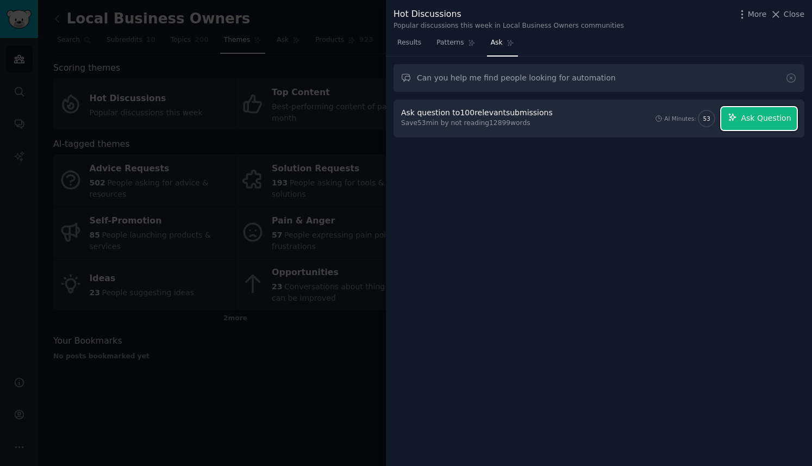
click at [784, 121] on span "Ask Question" at bounding box center [766, 118] width 50 height 11
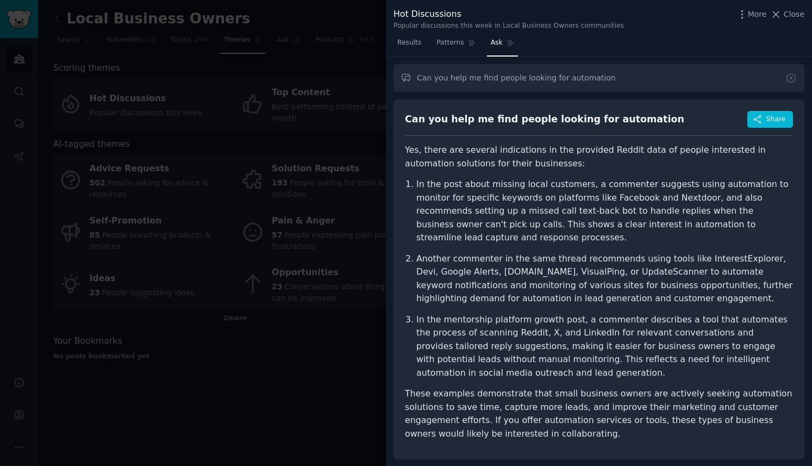
click at [206, 401] on div at bounding box center [406, 233] width 812 height 466
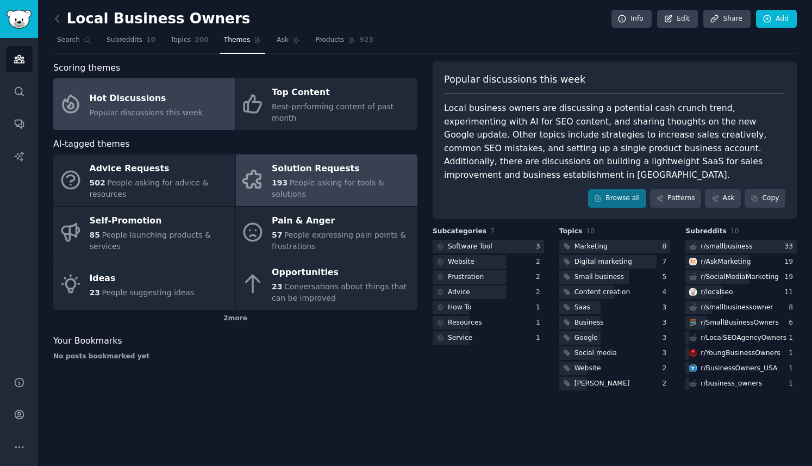
click at [332, 170] on div "Solution Requests" at bounding box center [342, 168] width 140 height 17
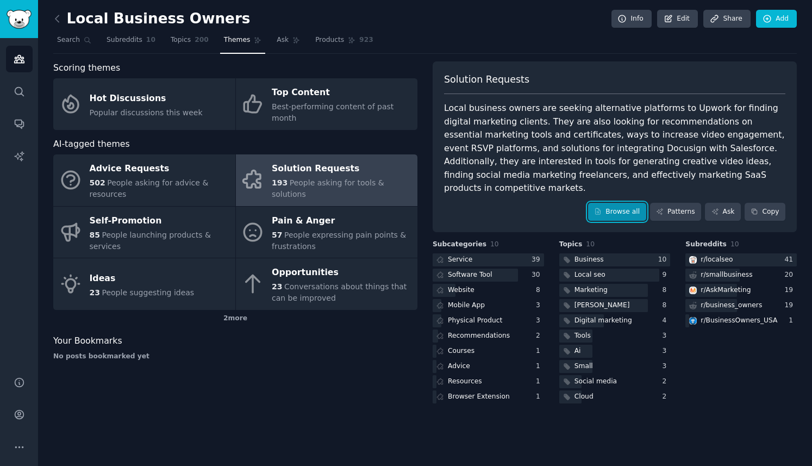
click at [620, 203] on link "Browse all" at bounding box center [617, 212] width 58 height 18
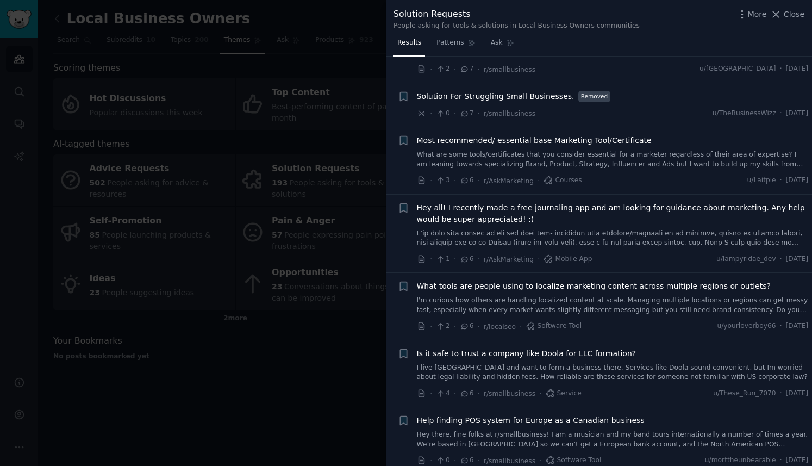
scroll to position [2864, 0]
